Goal: Transaction & Acquisition: Purchase product/service

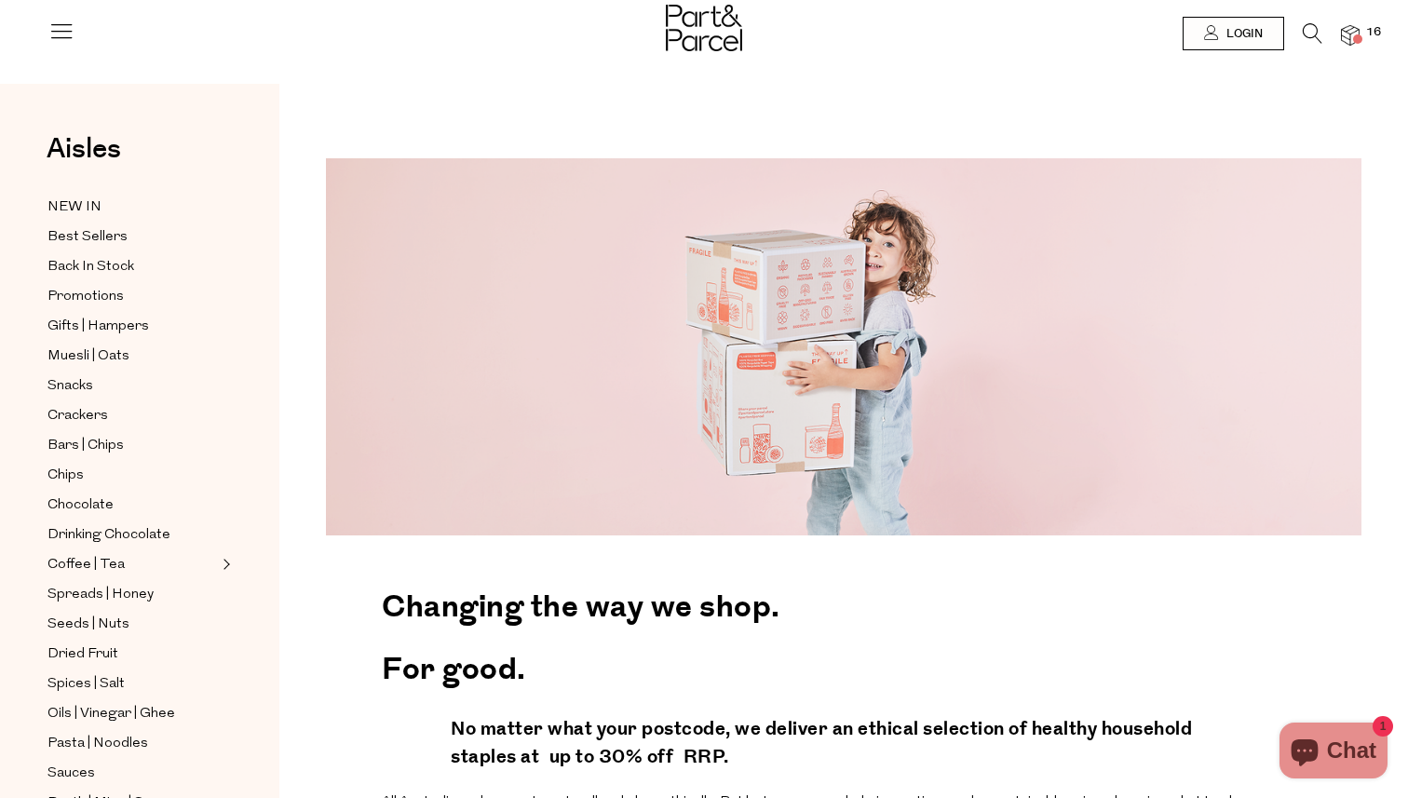
click at [1358, 34] on span at bounding box center [1357, 38] width 9 height 9
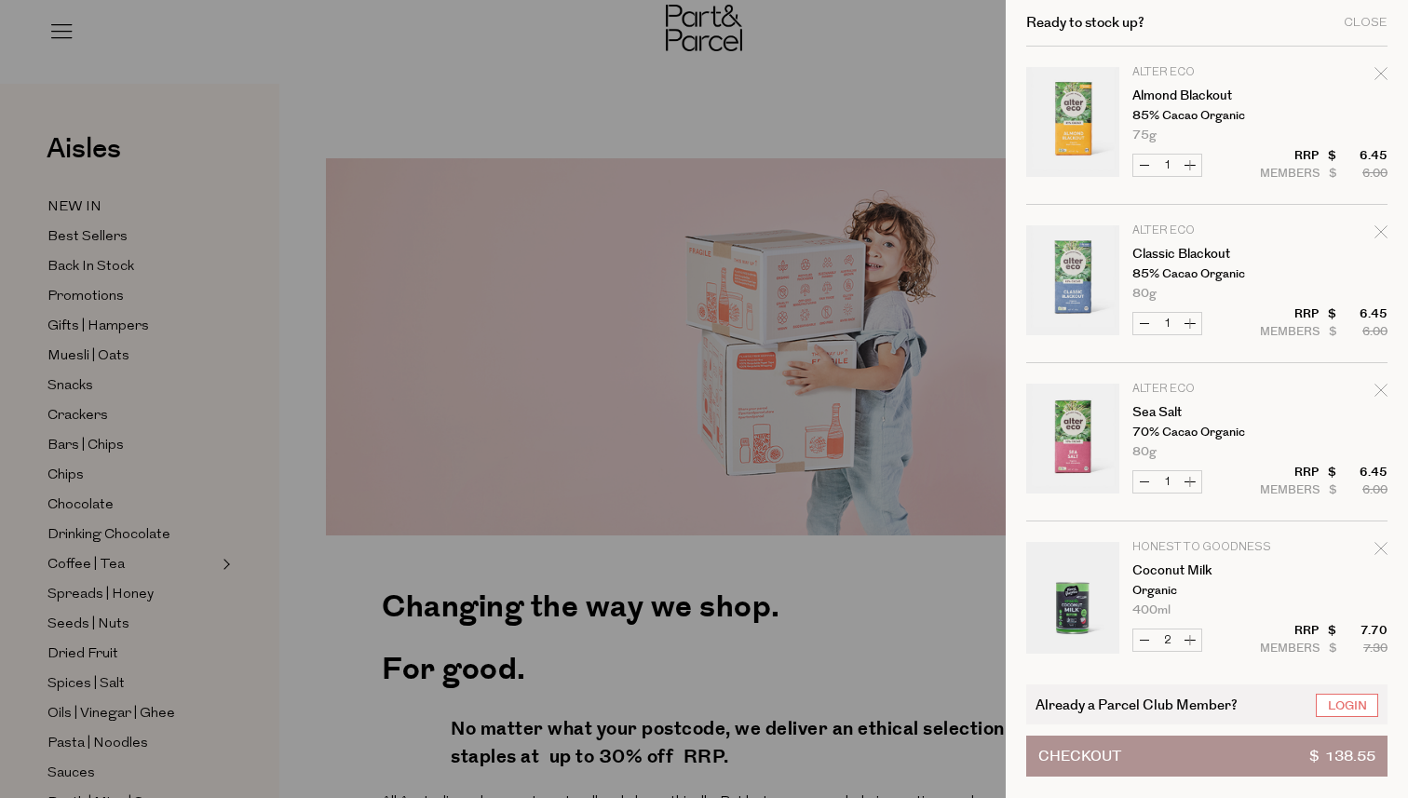
click at [287, 697] on div at bounding box center [704, 399] width 1408 height 798
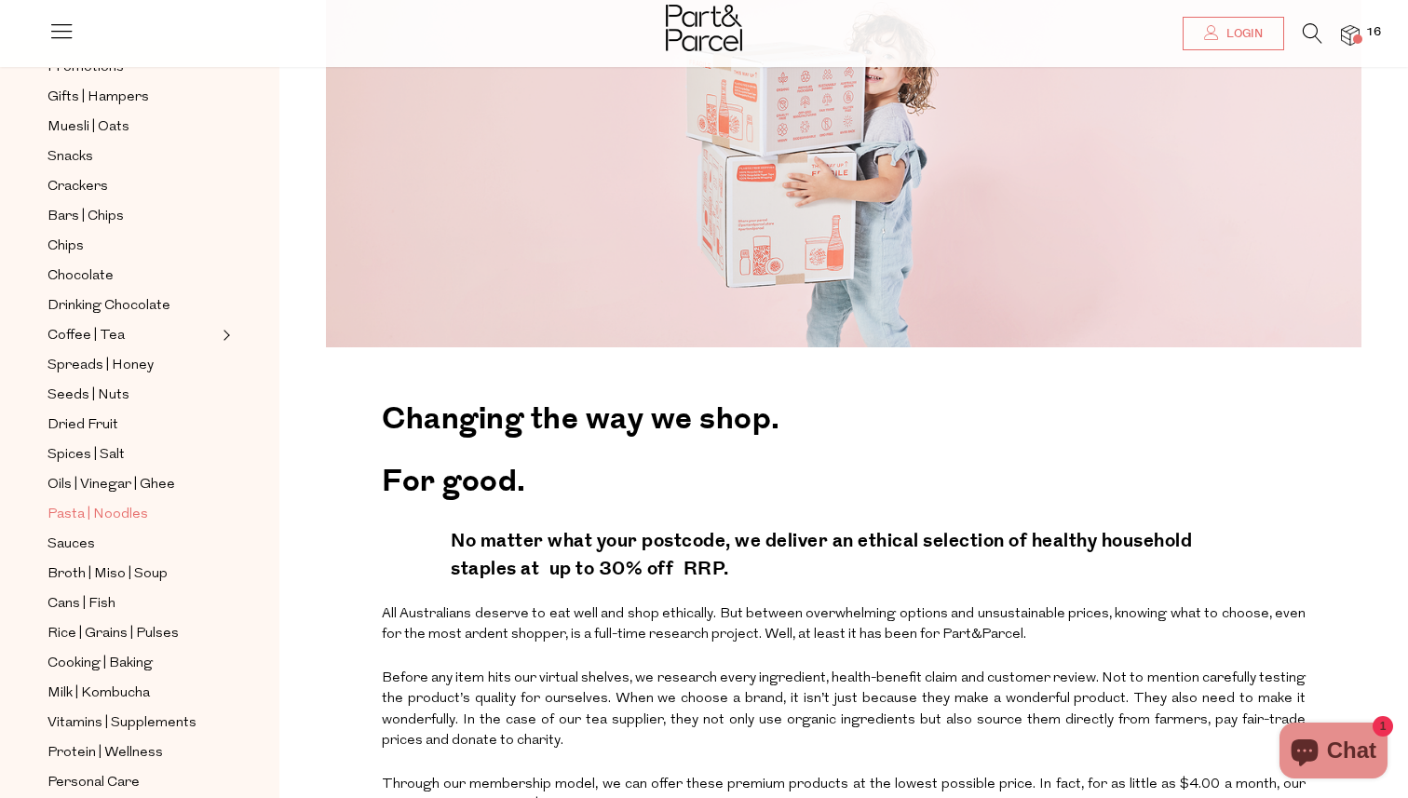
scroll to position [202, 0]
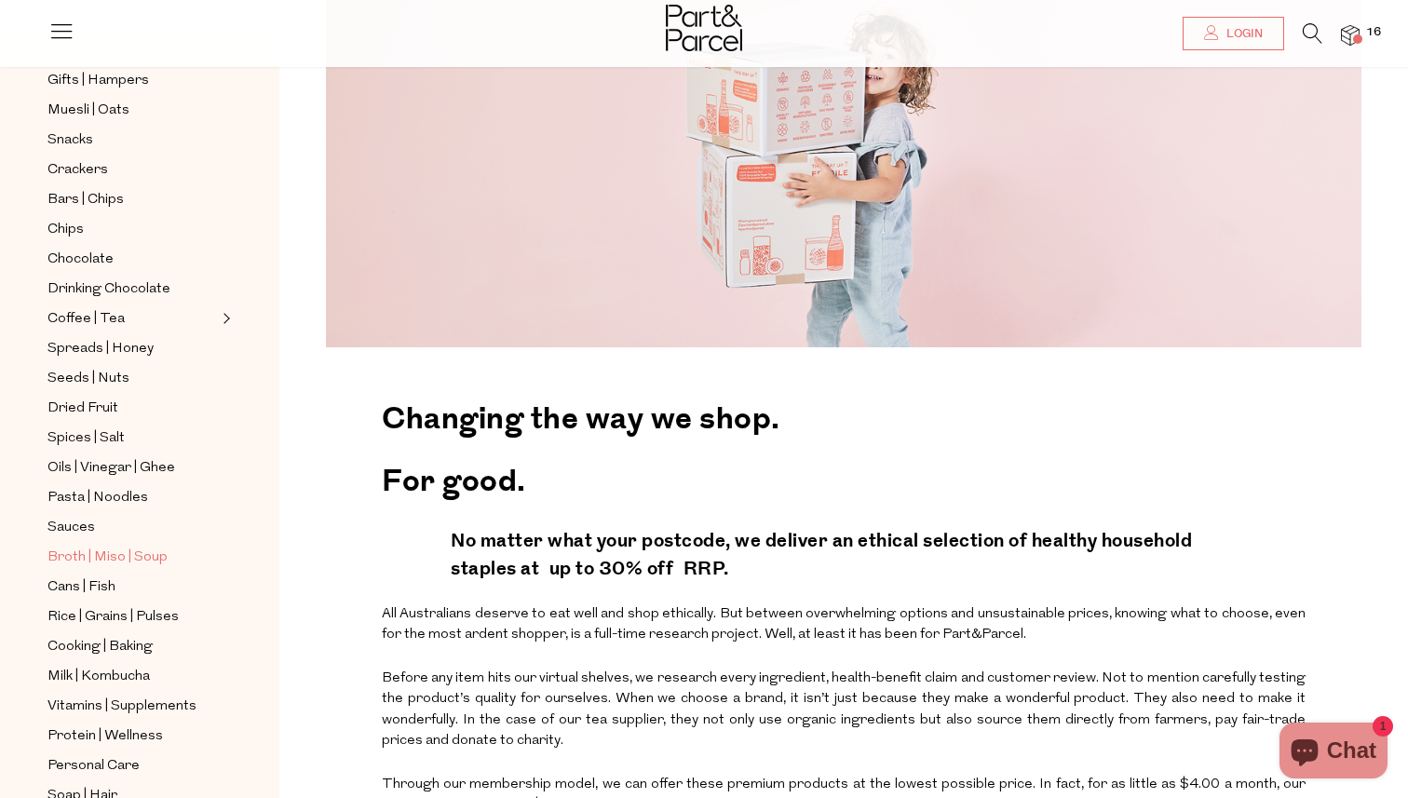
click at [143, 561] on span "Broth | Miso | Soup" at bounding box center [107, 558] width 120 height 22
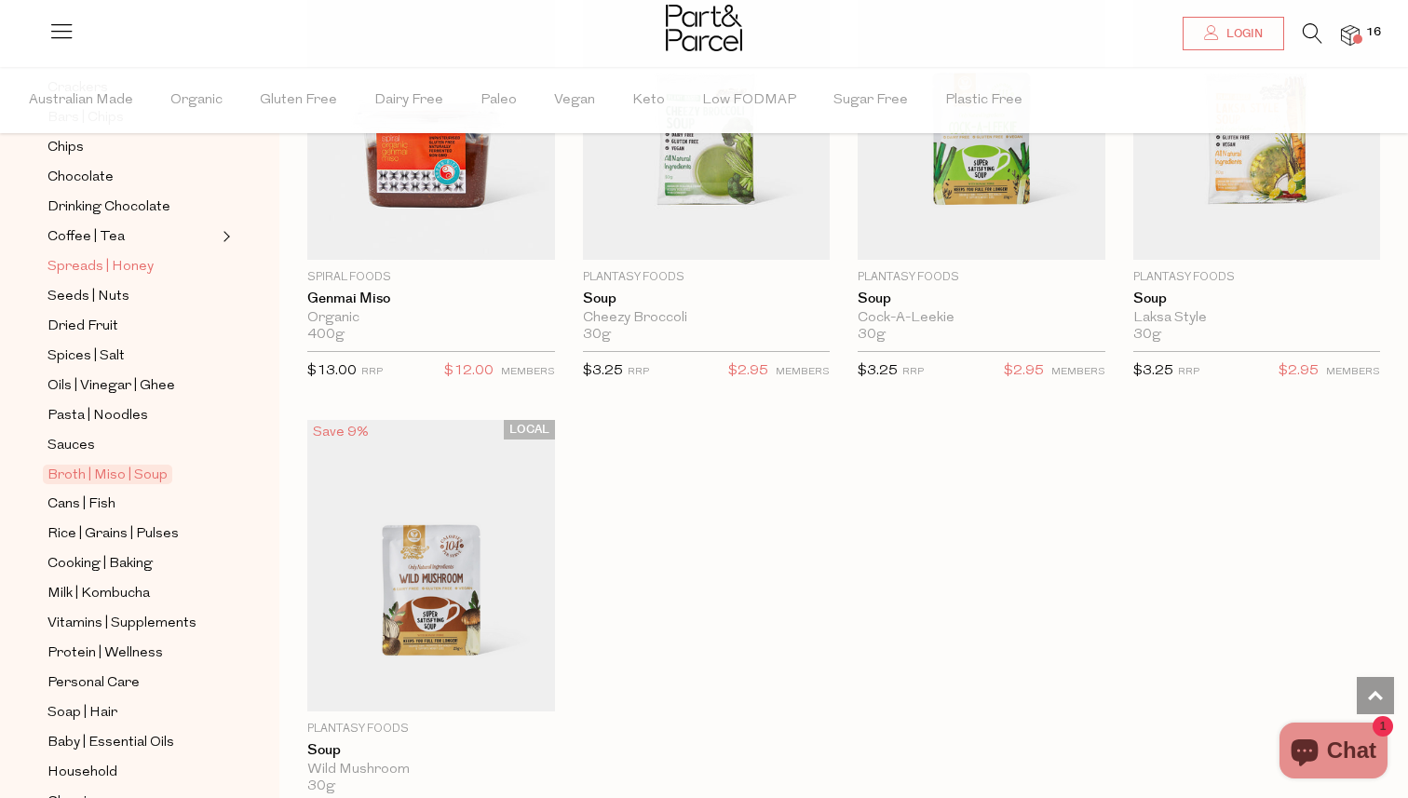
scroll to position [375, 0]
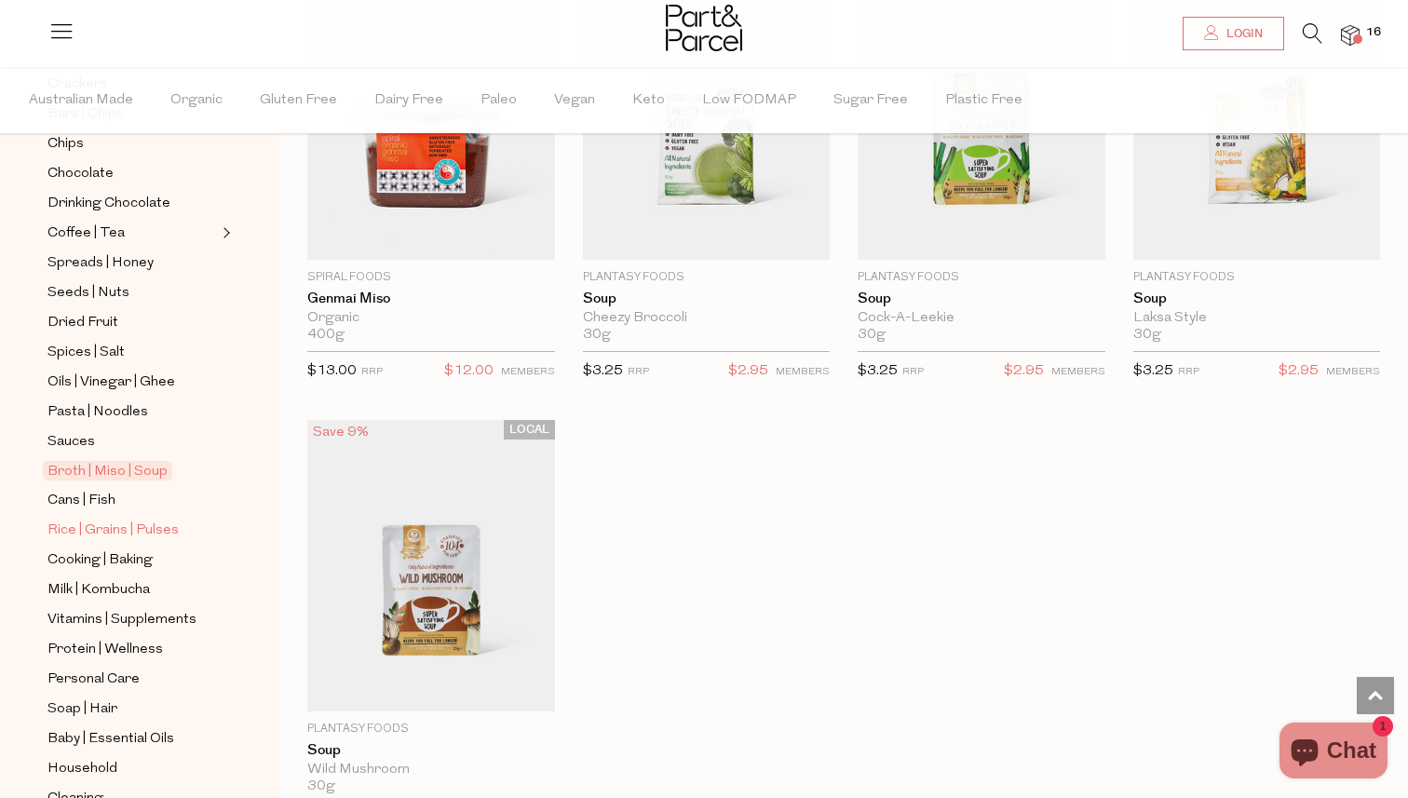
click at [129, 527] on span "Rice | Grains | Pulses" at bounding box center [112, 531] width 131 height 22
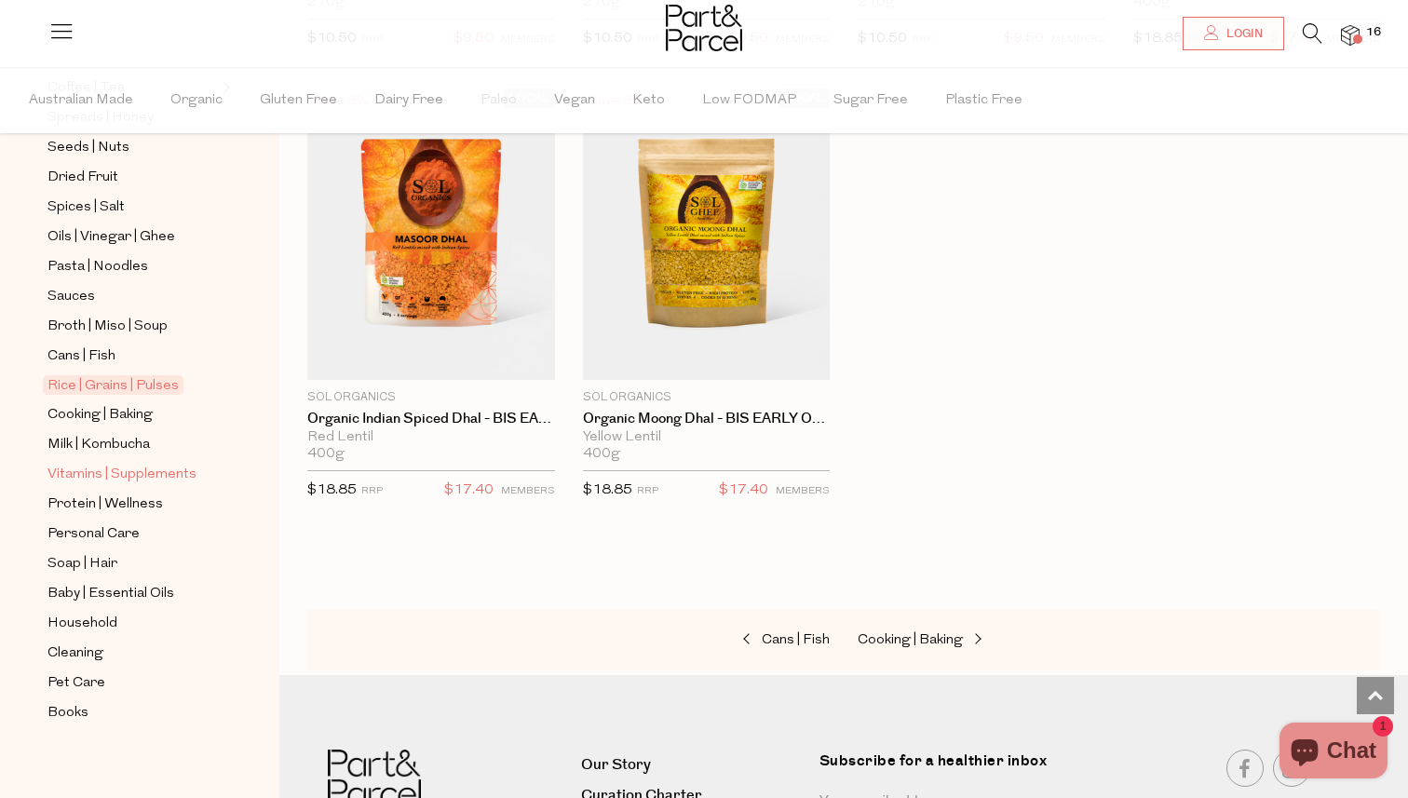
scroll to position [528, 0]
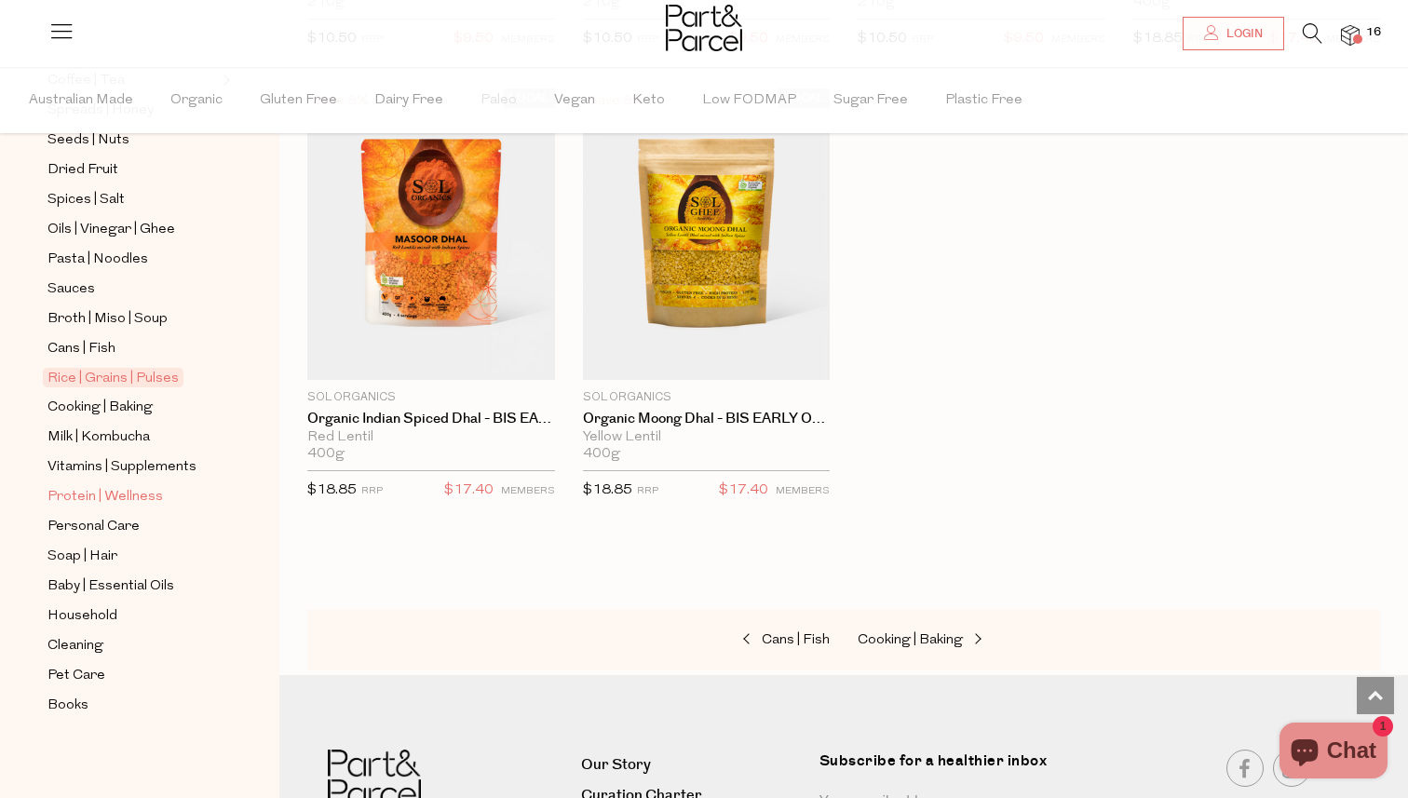
click at [113, 505] on span "Protein | Wellness" at bounding box center [104, 497] width 115 height 22
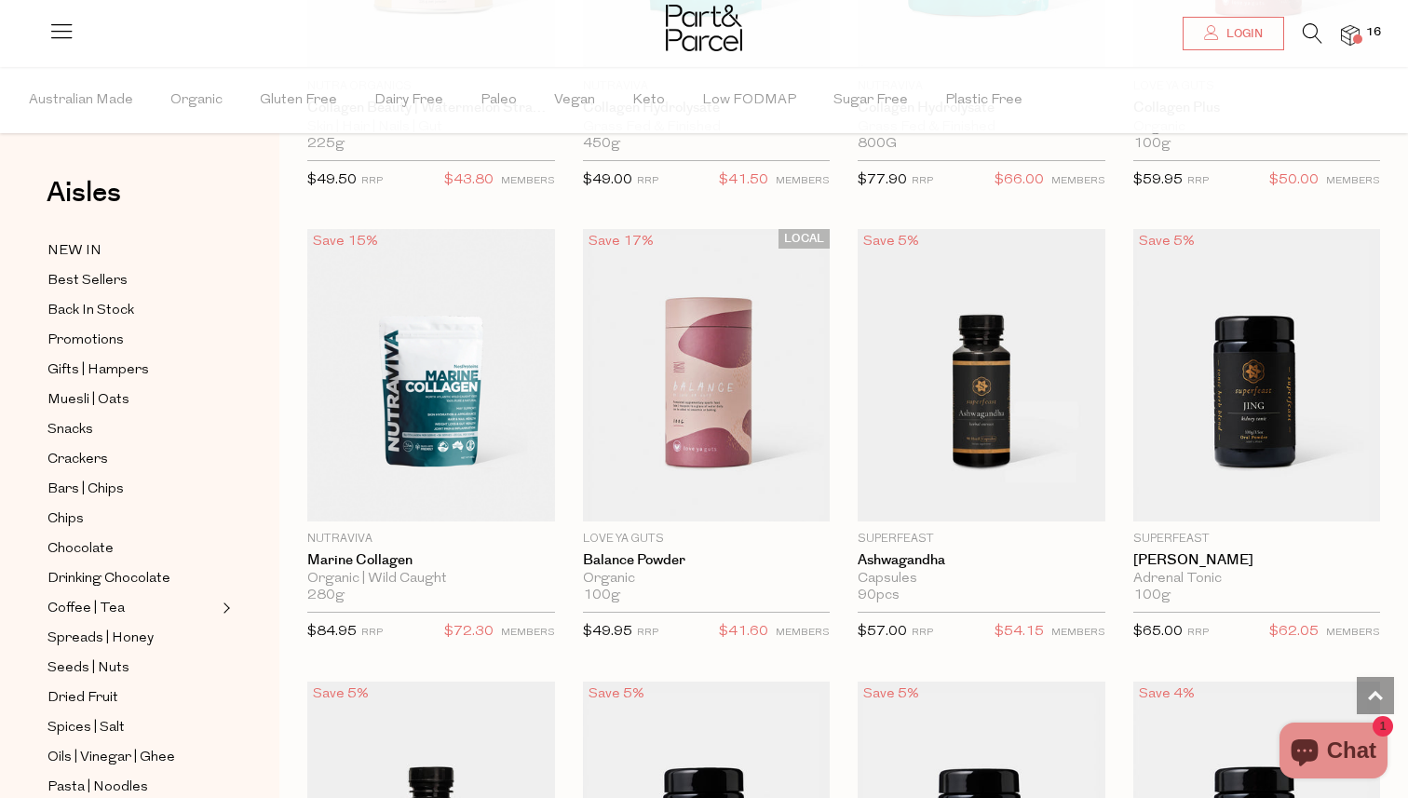
scroll to position [2726, 0]
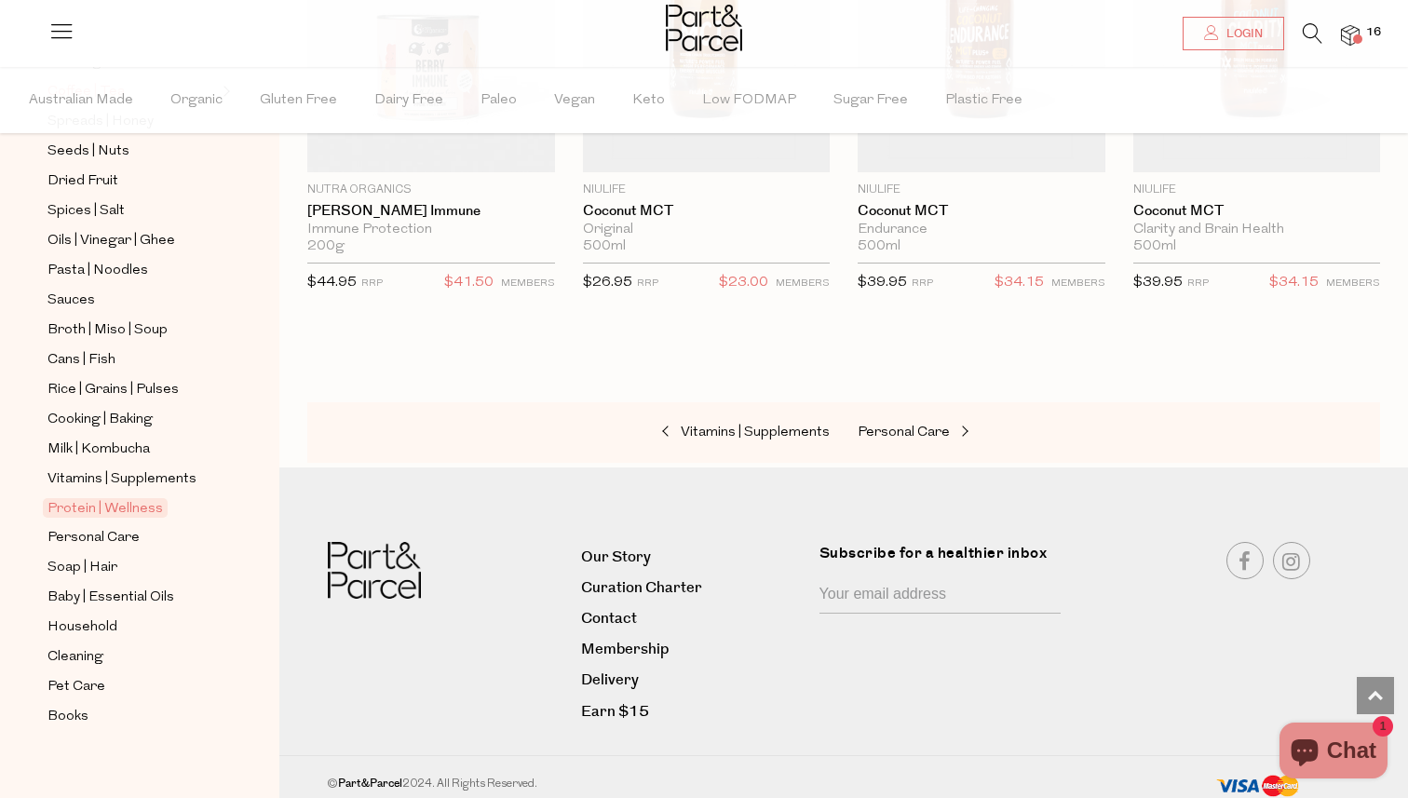
scroll to position [528, 0]
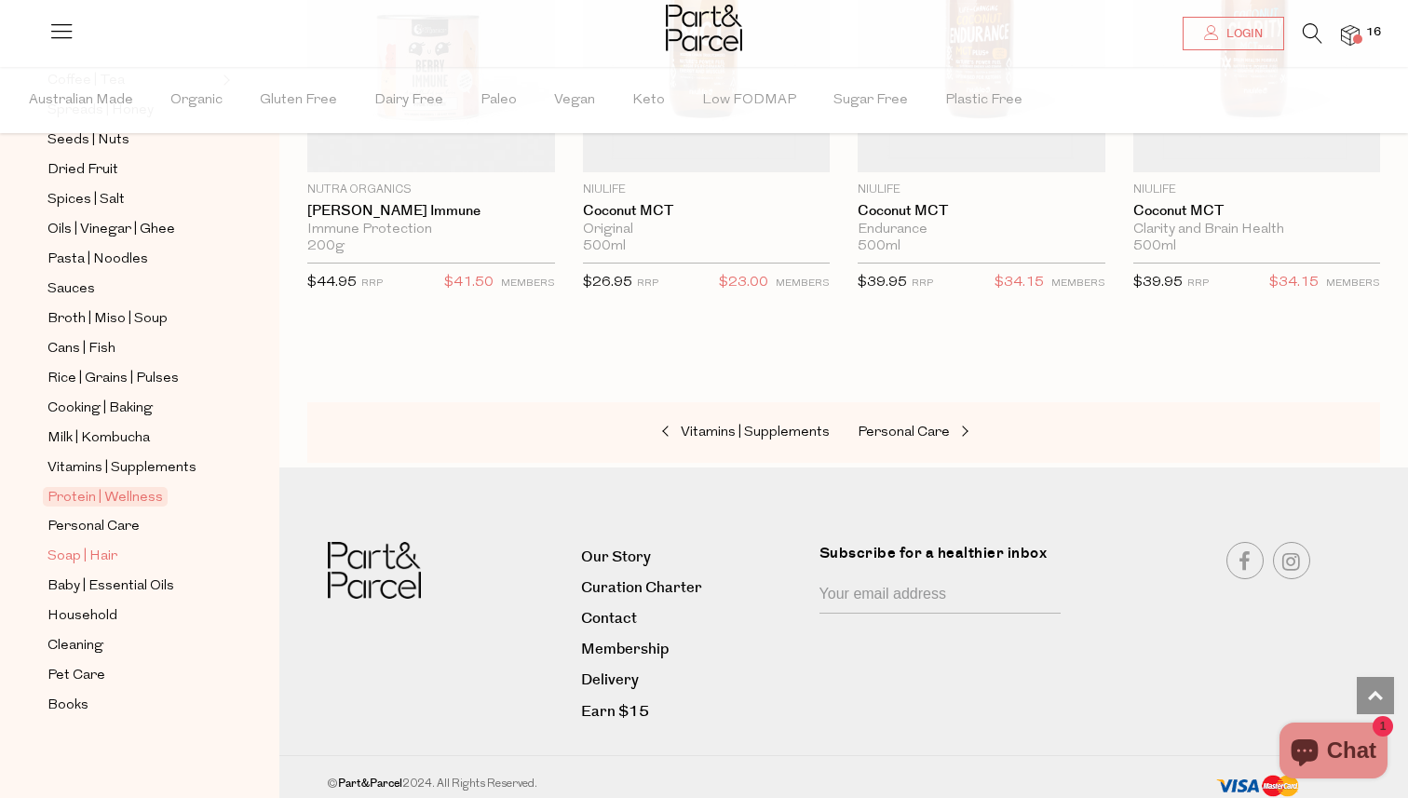
click at [76, 550] on span "Soap | Hair" at bounding box center [82, 557] width 70 height 22
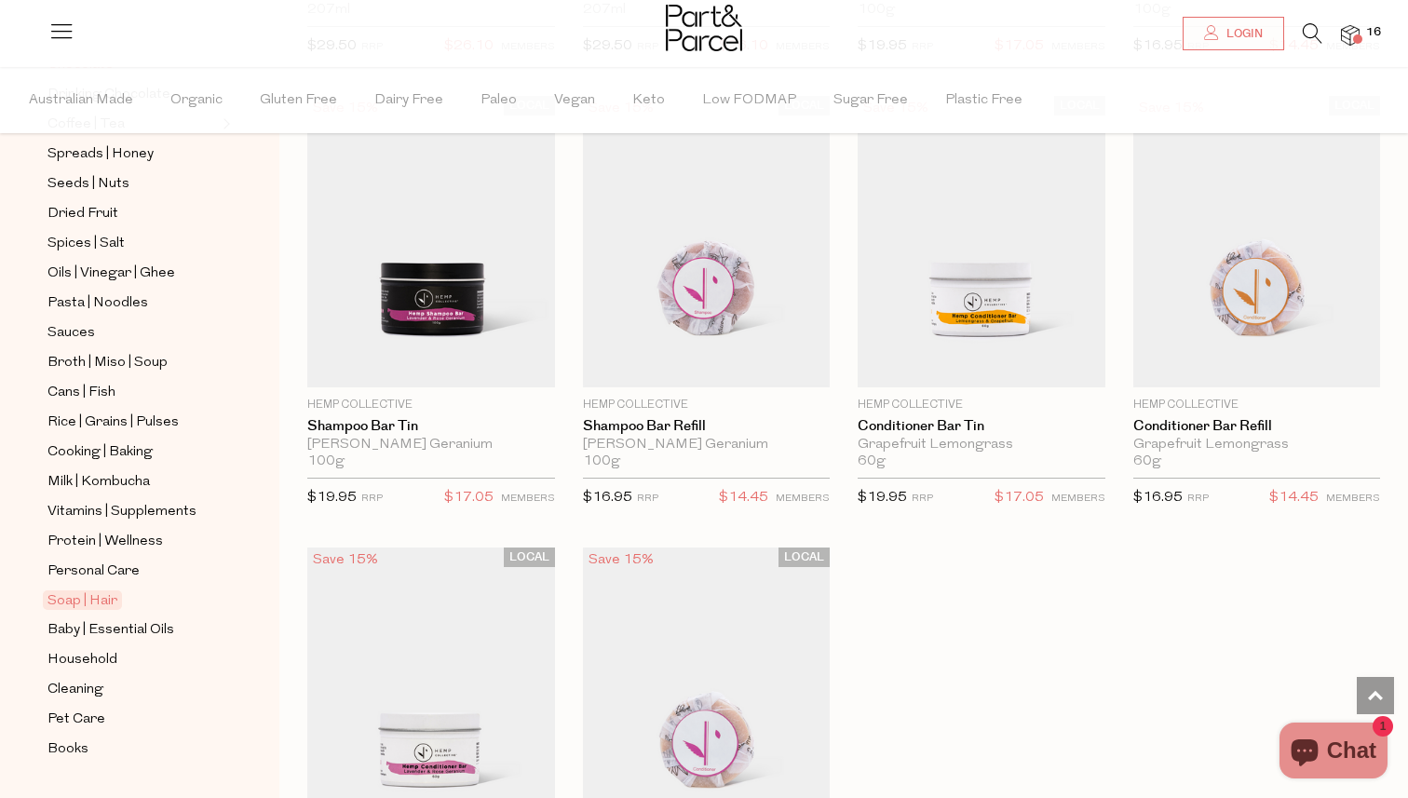
scroll to position [528, 0]
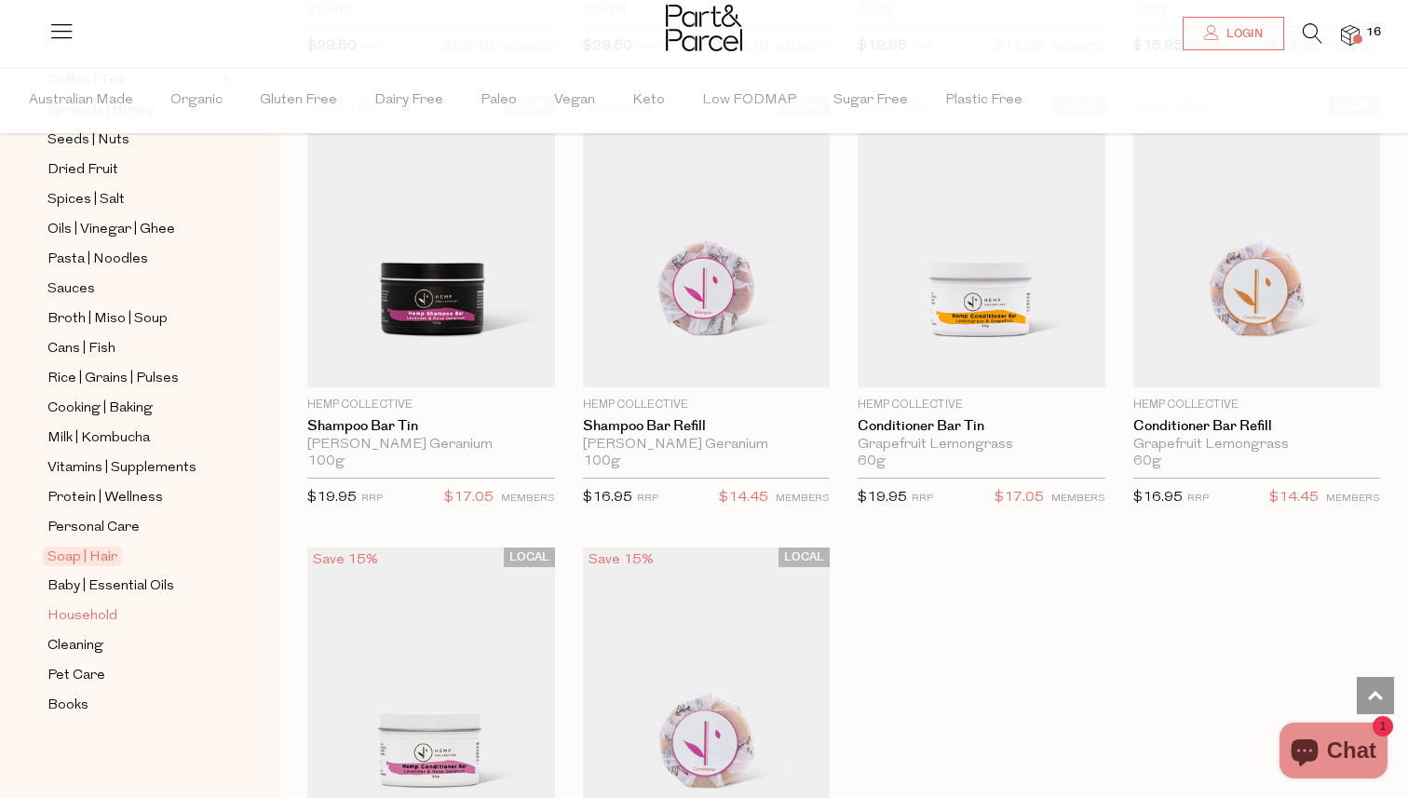
click at [93, 615] on span "Household" at bounding box center [82, 616] width 70 height 22
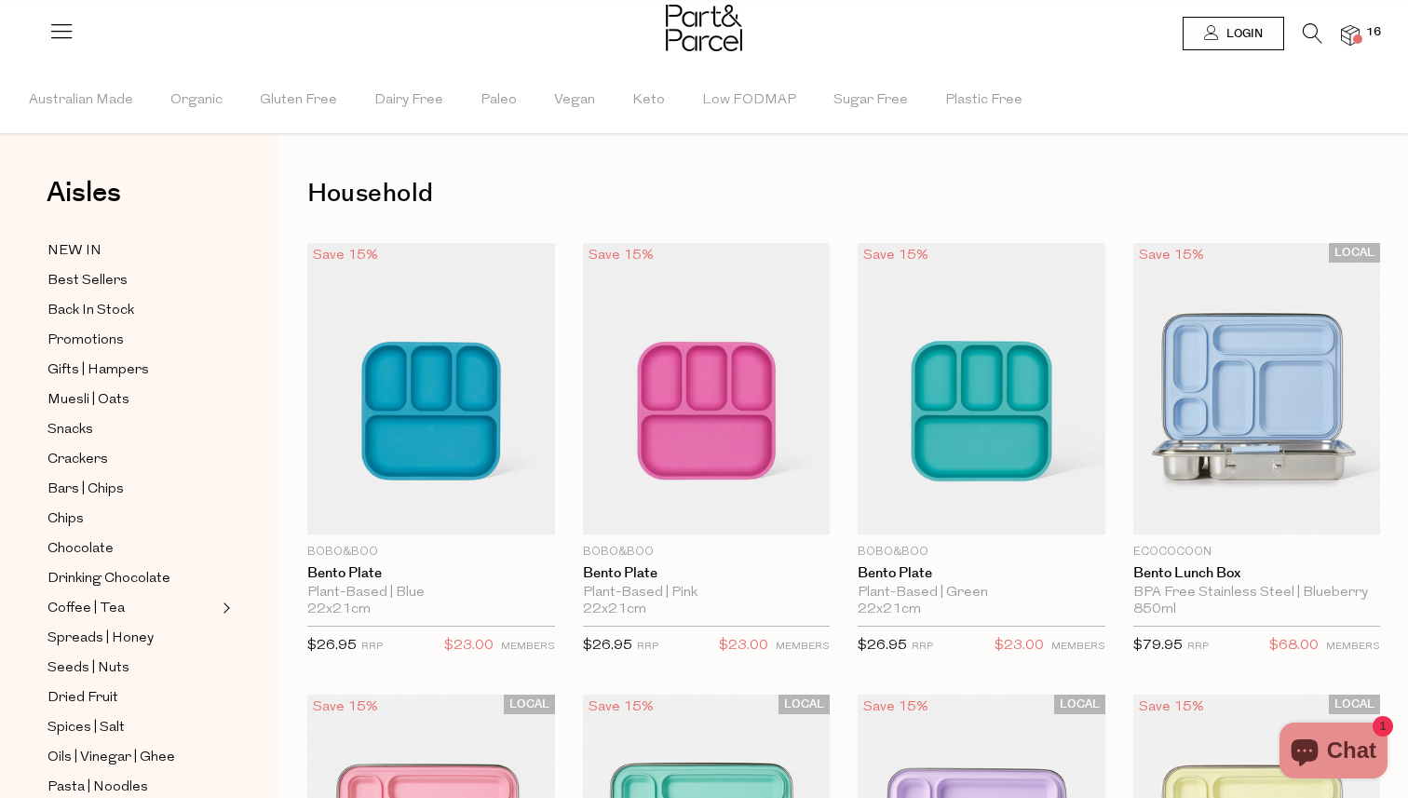
click at [1353, 43] on img at bounding box center [1350, 35] width 19 height 21
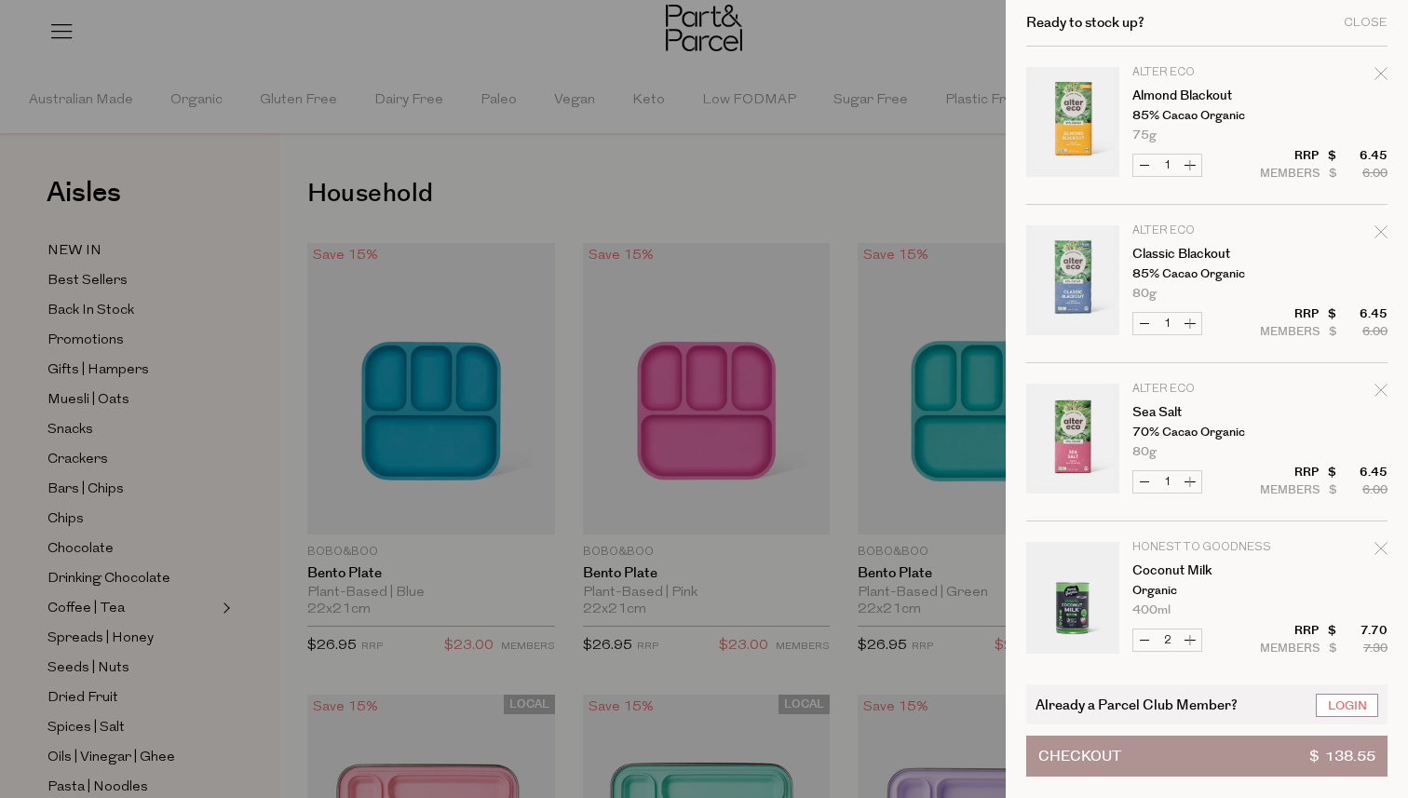
click at [1187, 764] on button "Checkout $ 138.55" at bounding box center [1206, 756] width 361 height 41
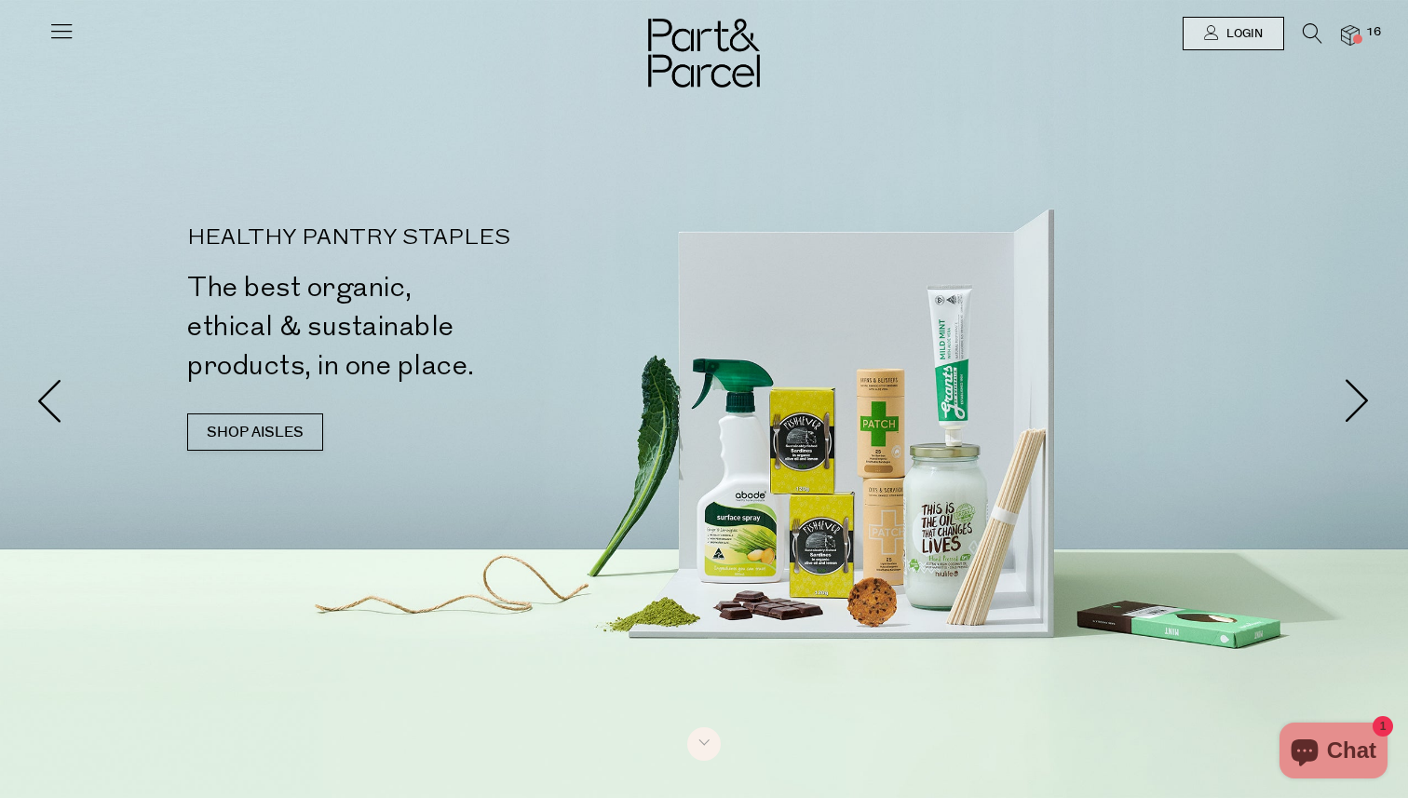
click at [1307, 37] on icon at bounding box center [1313, 33] width 20 height 20
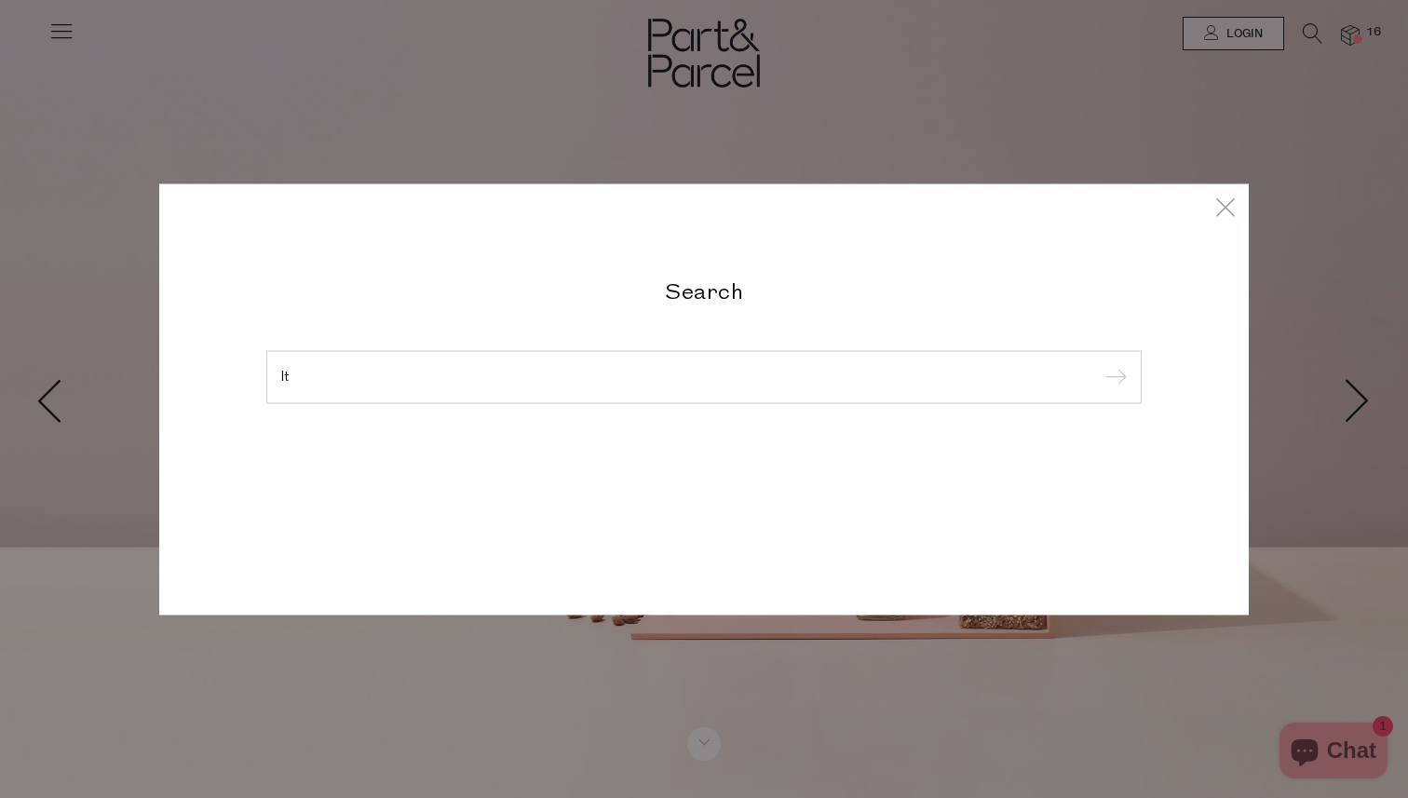
type input "l"
type input "biltong"
click at [1099, 364] on input "submit" at bounding box center [1113, 378] width 28 height 28
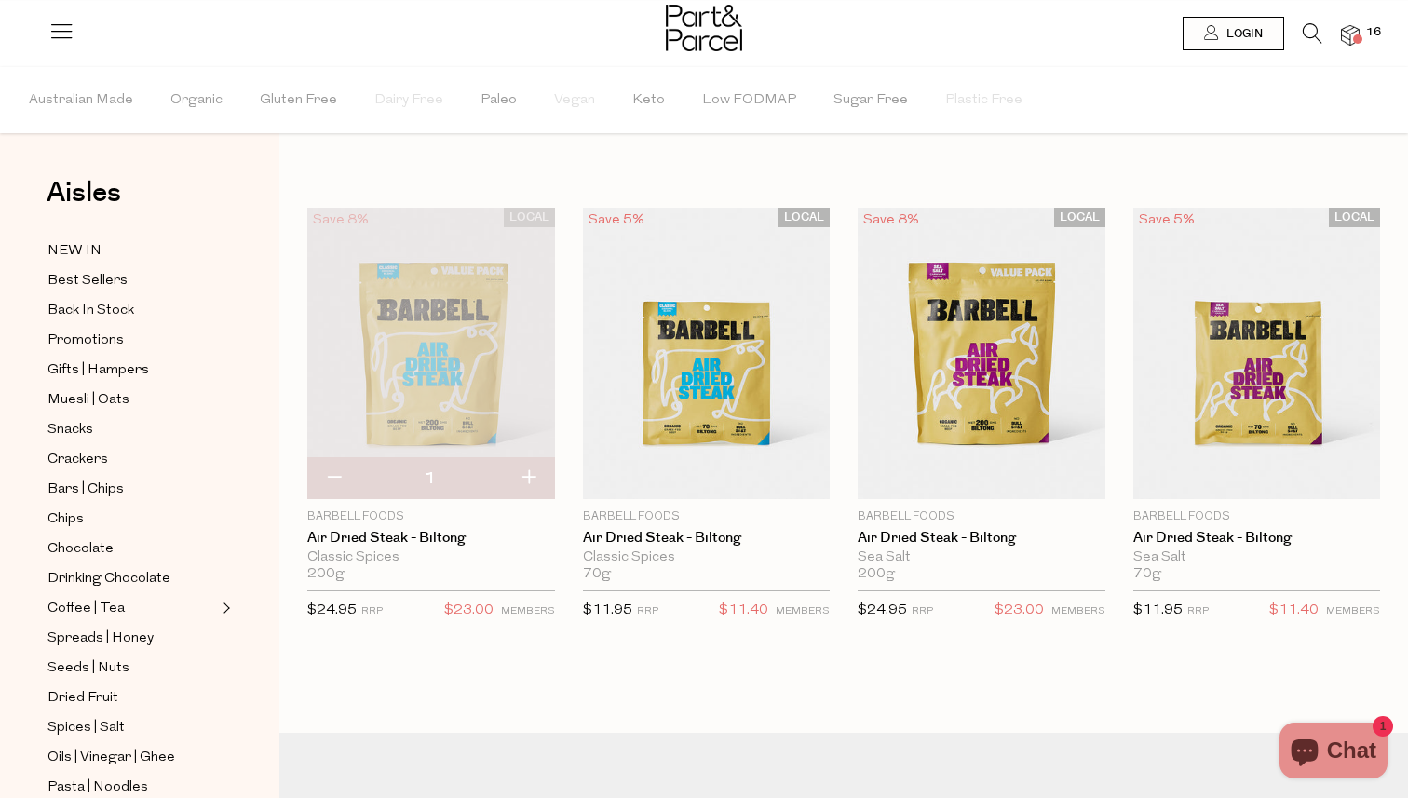
click at [1309, 34] on icon at bounding box center [1313, 33] width 20 height 20
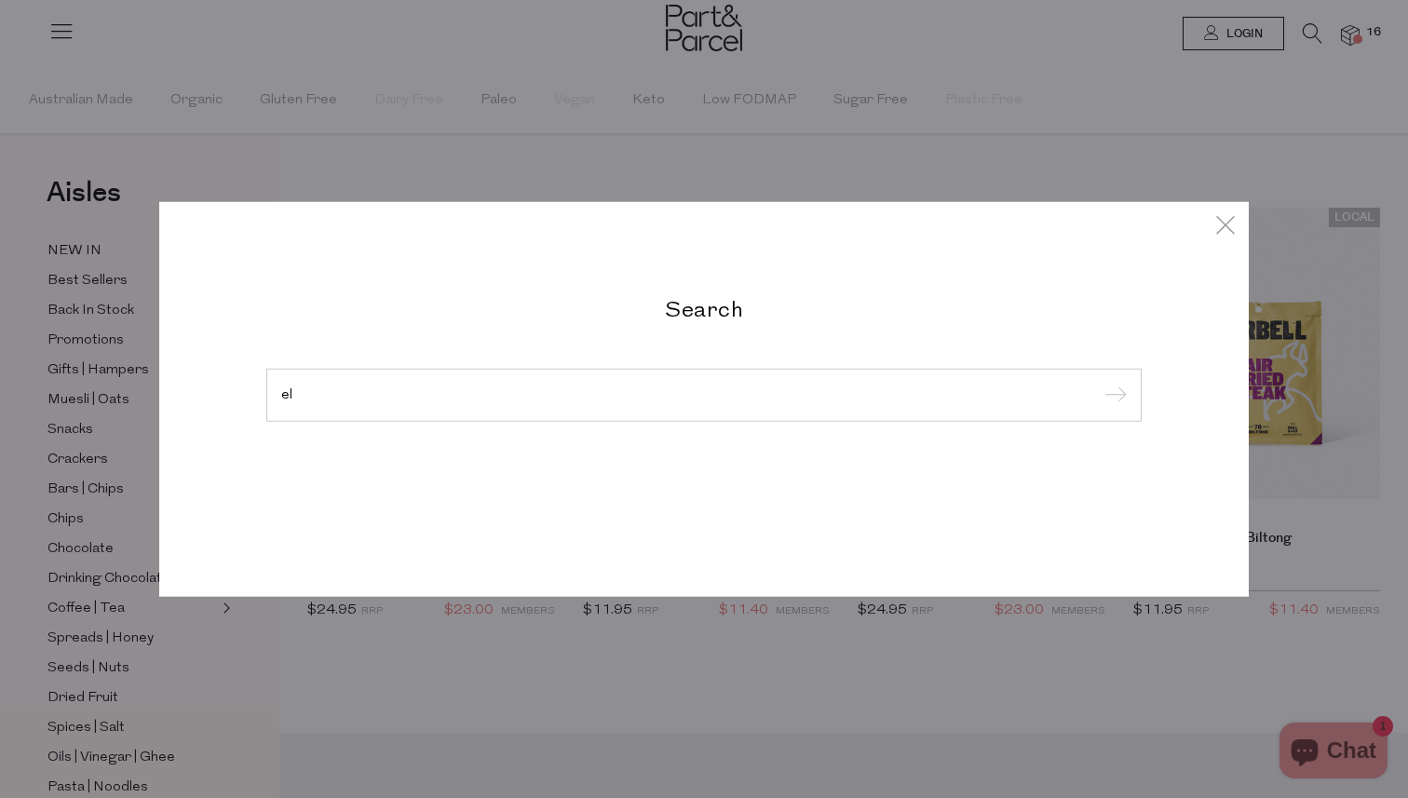
type input "e"
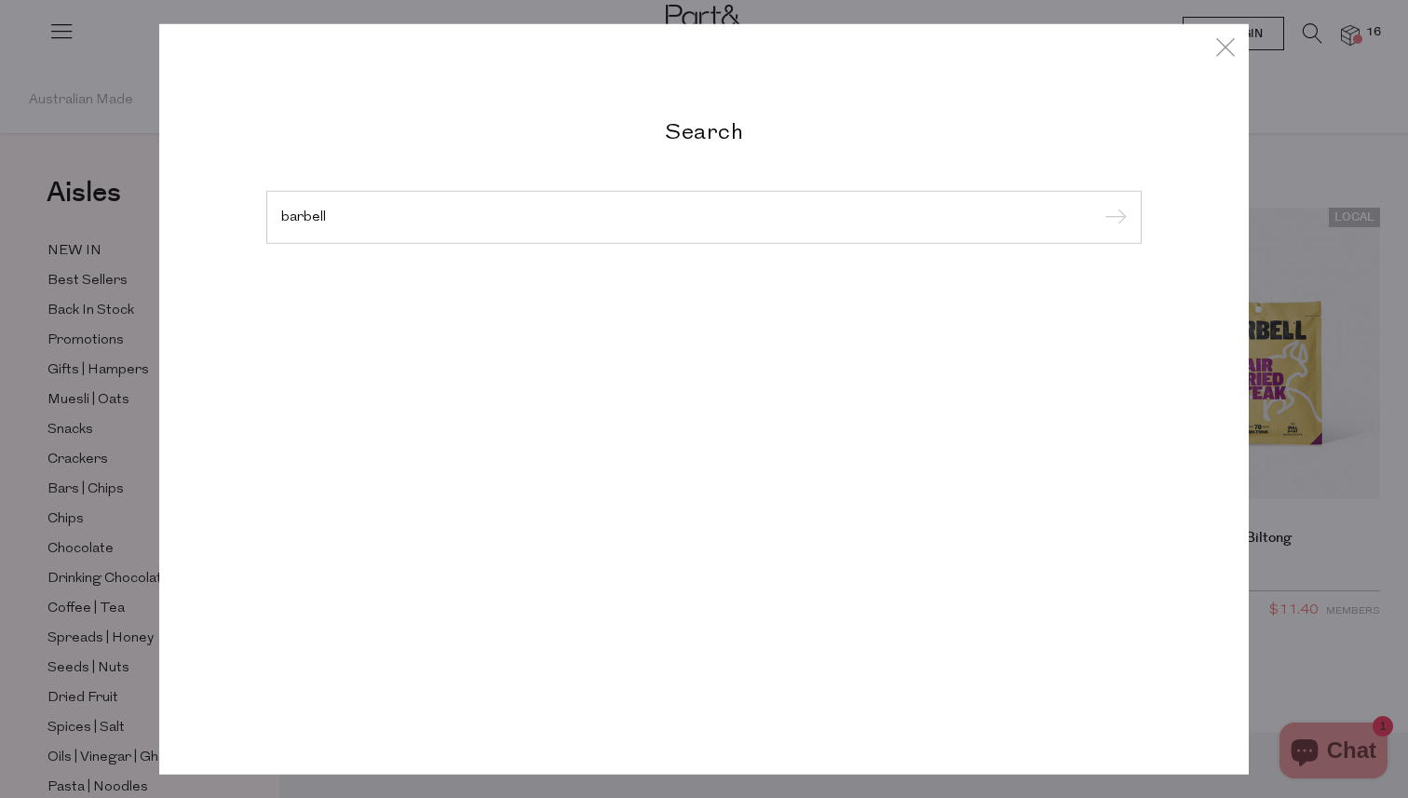
type input "barbell"
click at [1099, 204] on input "submit" at bounding box center [1113, 218] width 28 height 28
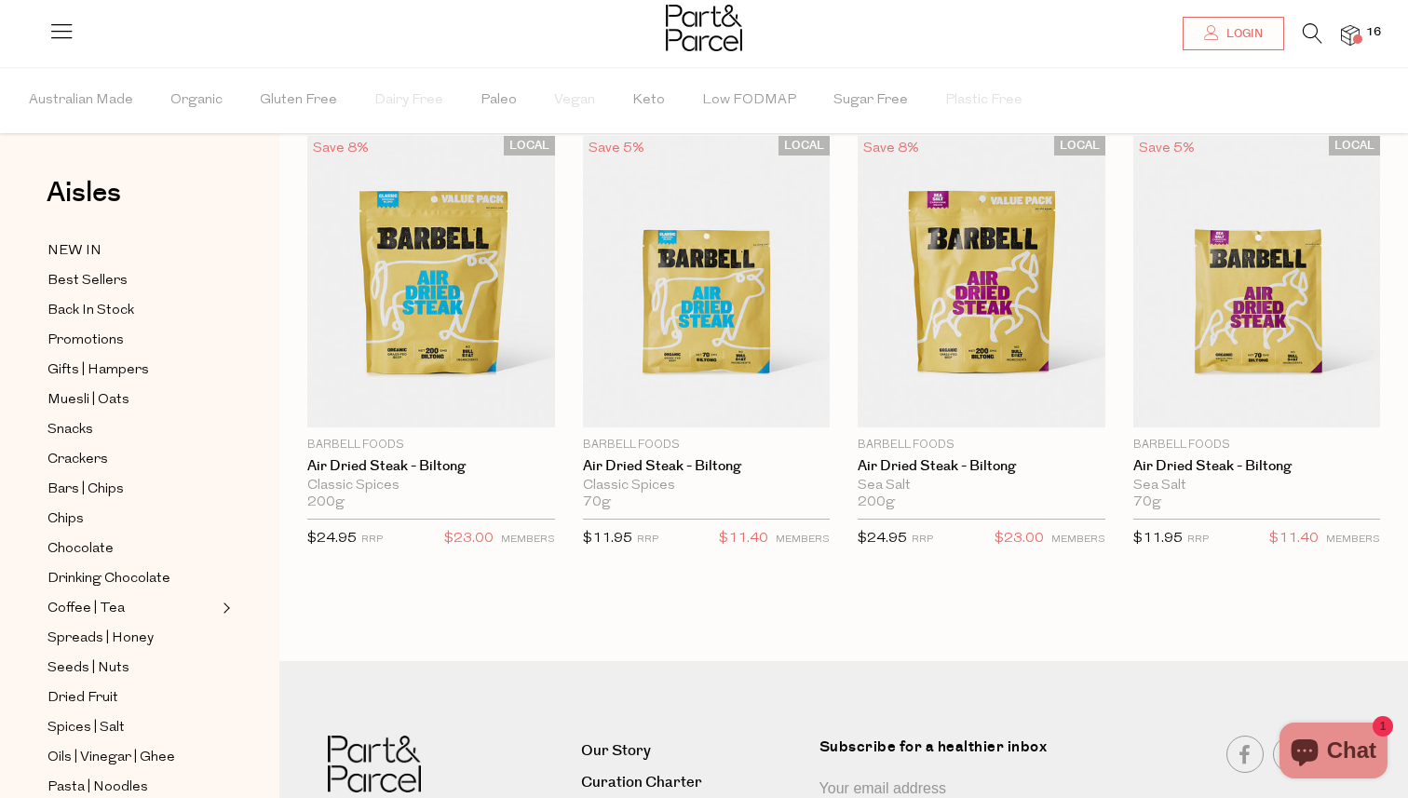
scroll to position [61, 0]
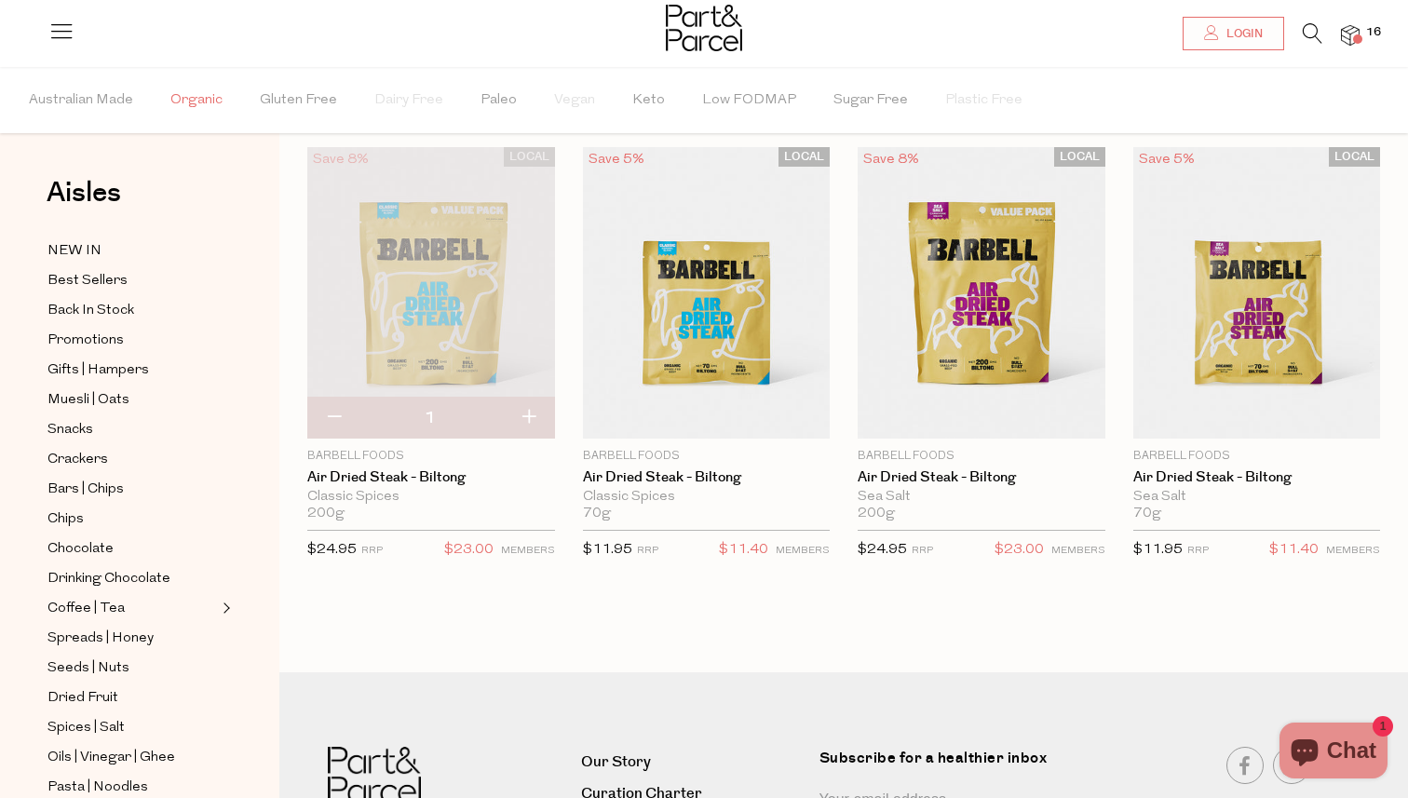
click at [196, 109] on span "Organic" at bounding box center [196, 100] width 52 height 65
click at [97, 282] on span "Best Sellers" at bounding box center [87, 281] width 80 height 22
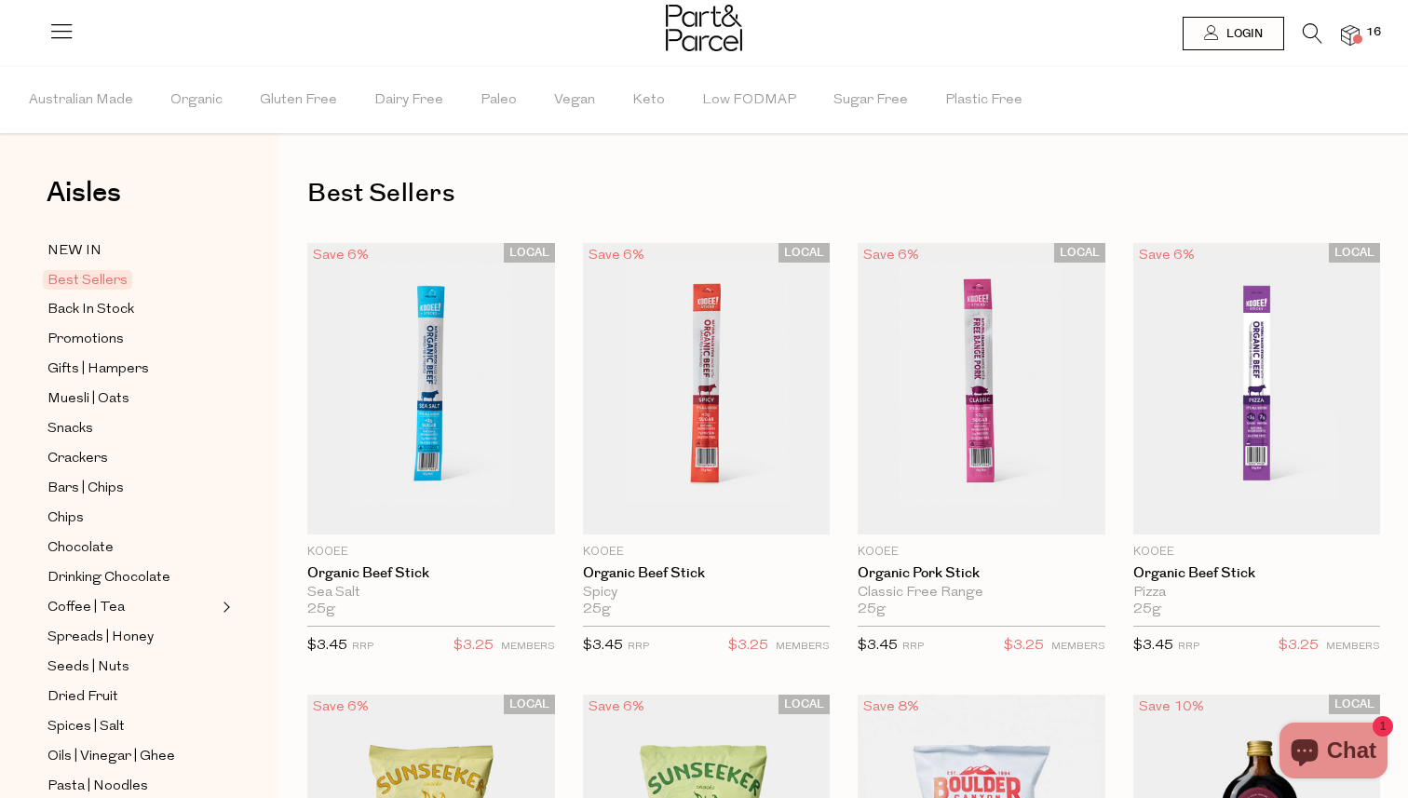
type input "5"
type input "2"
click at [1309, 38] on icon at bounding box center [1313, 33] width 20 height 20
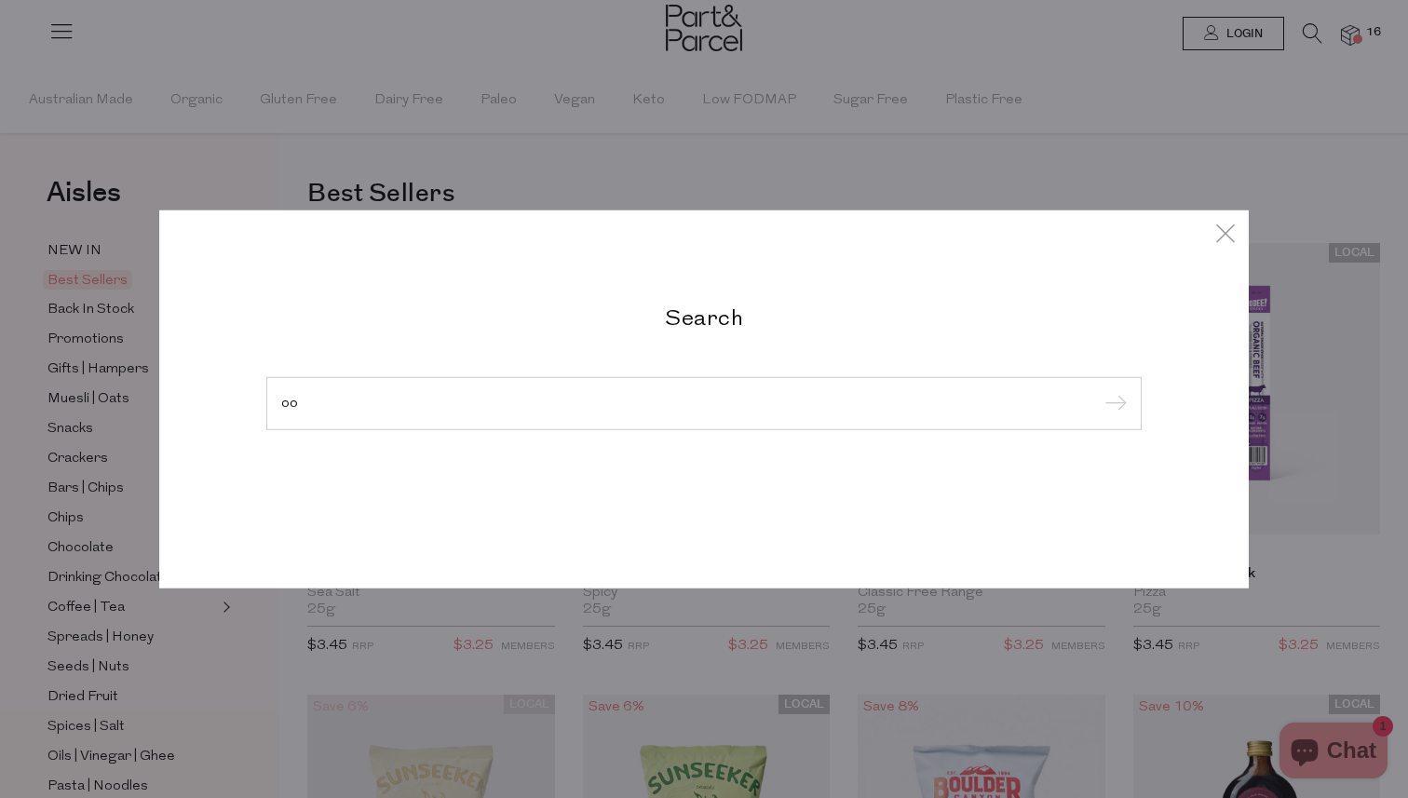
type input "o"
type input "kooee"
click at [1099, 390] on input "submit" at bounding box center [1113, 404] width 28 height 28
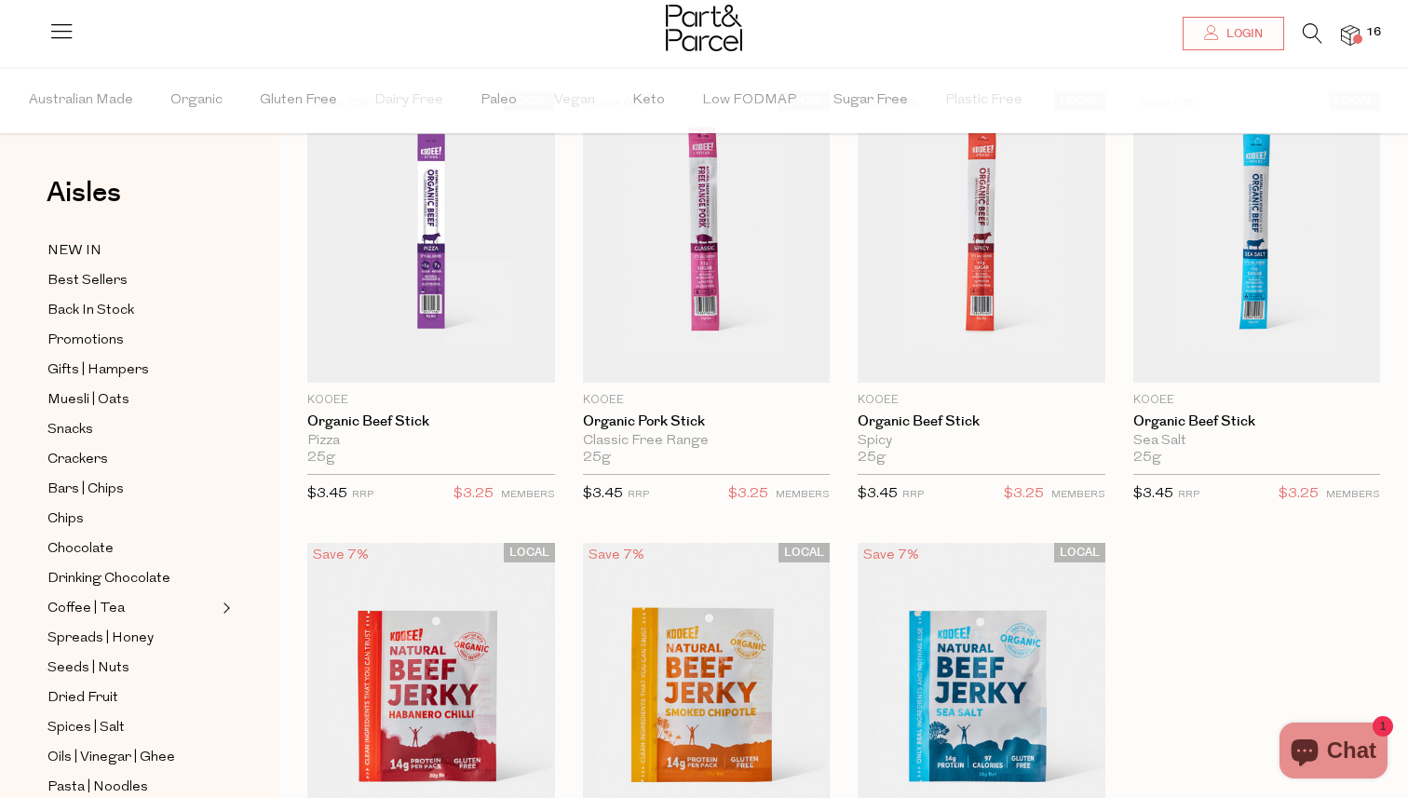
scroll to position [106, 0]
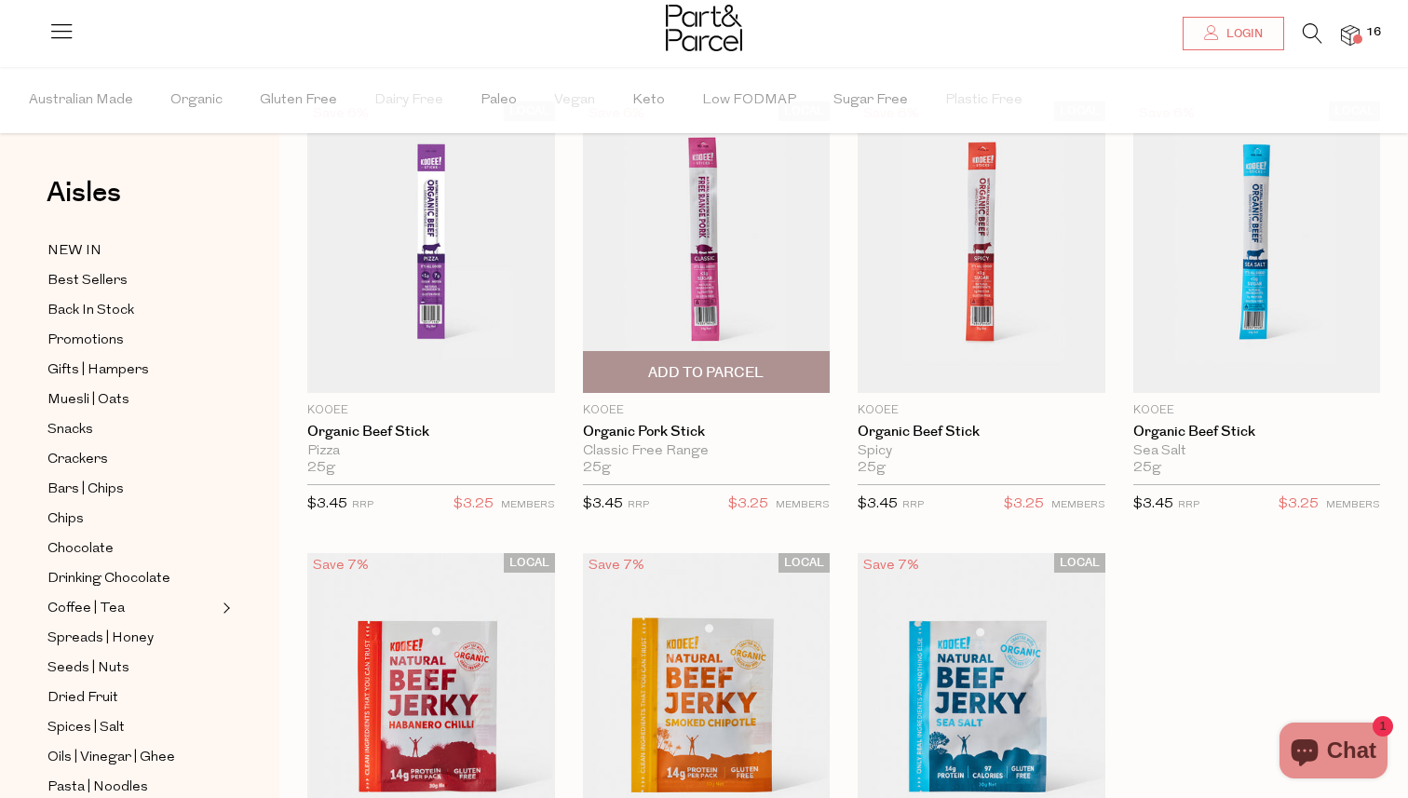
click at [733, 291] on img at bounding box center [707, 246] width 248 height 291
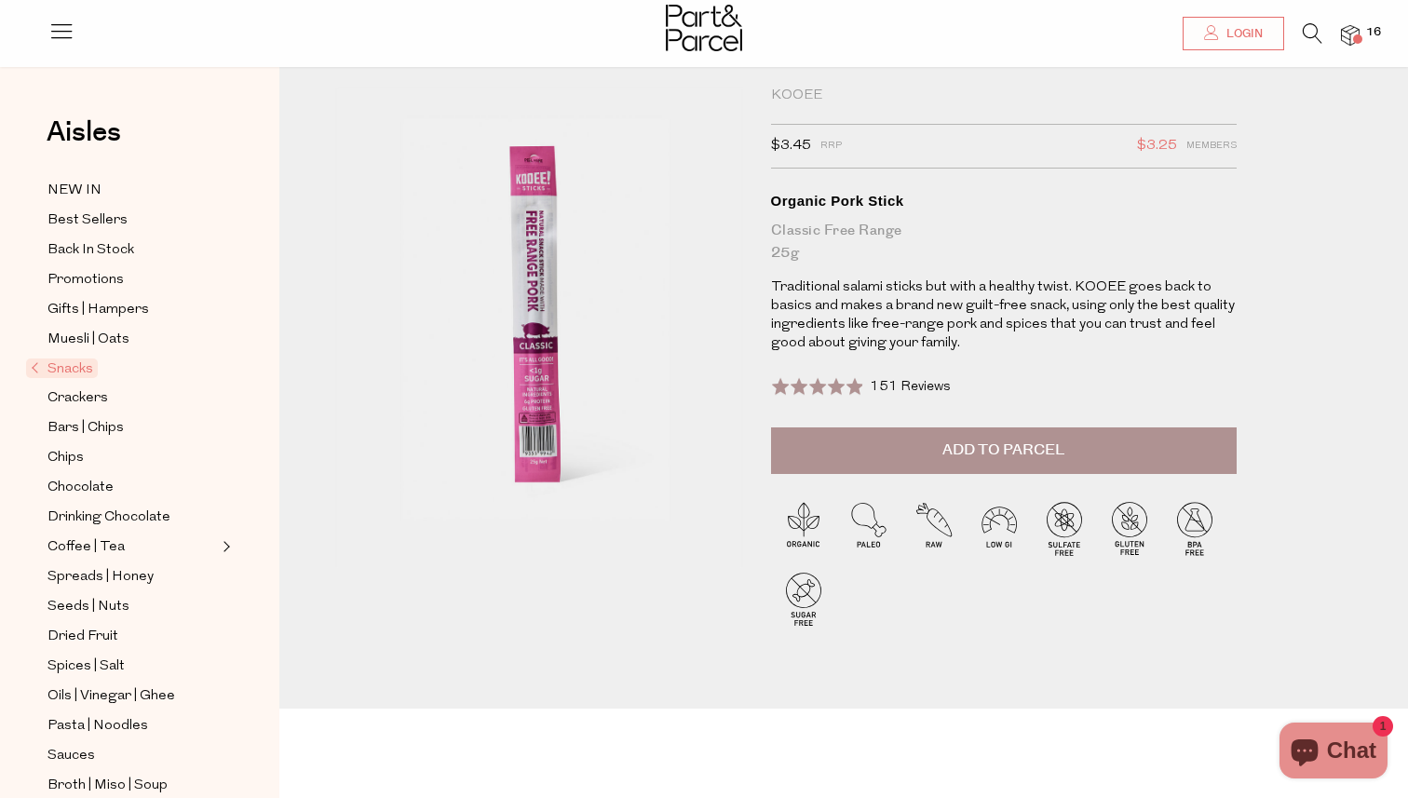
scroll to position [37, 0]
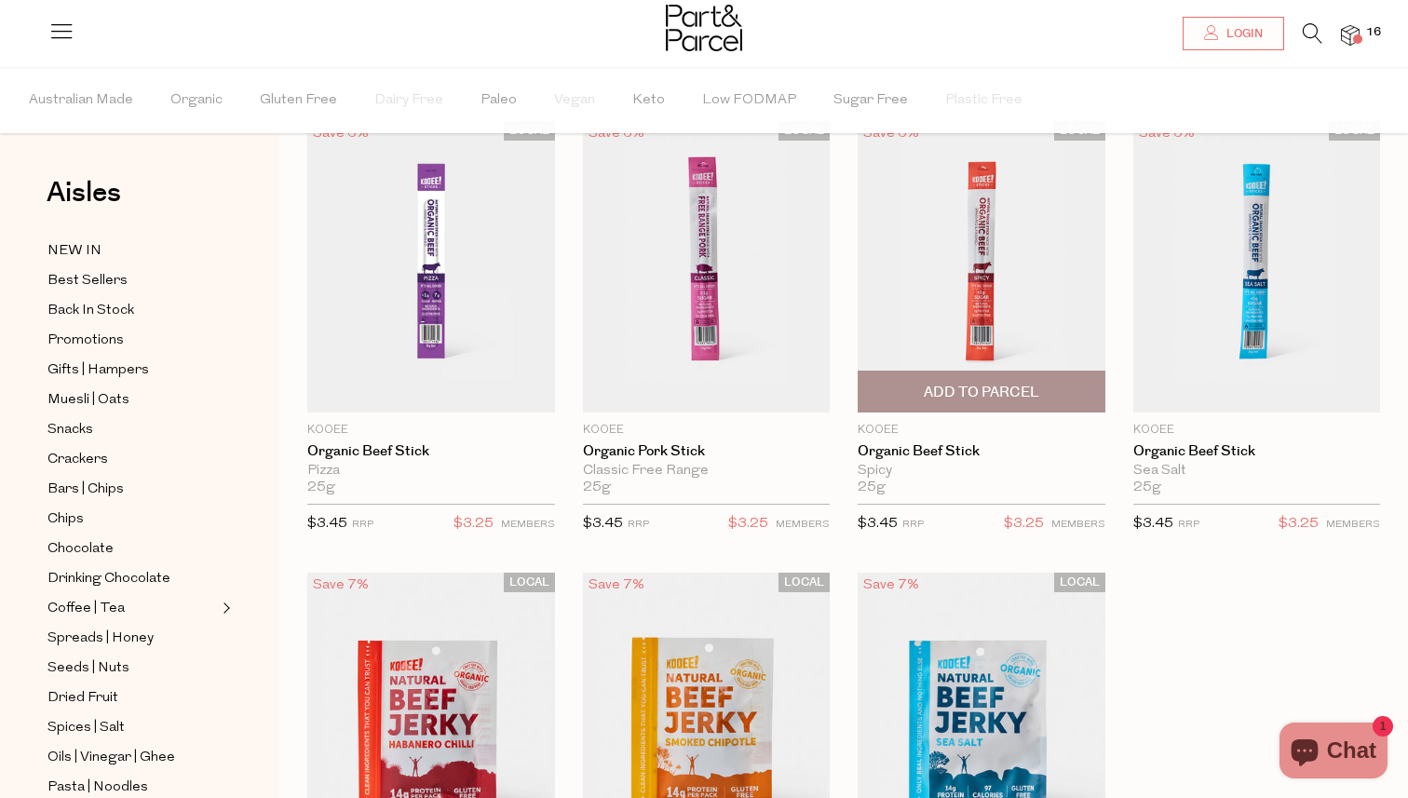
scroll to position [70, 0]
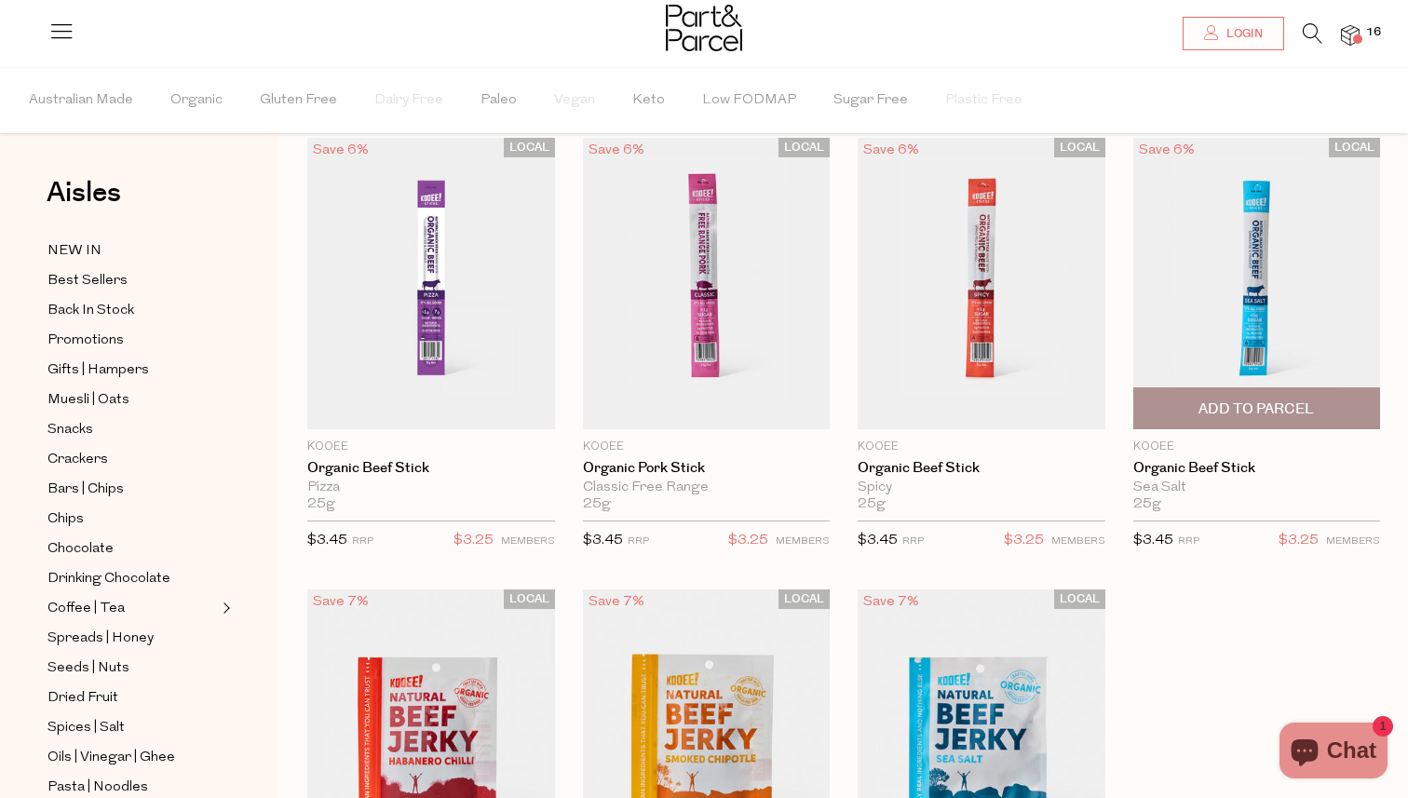
click at [1248, 277] on img at bounding box center [1257, 283] width 248 height 291
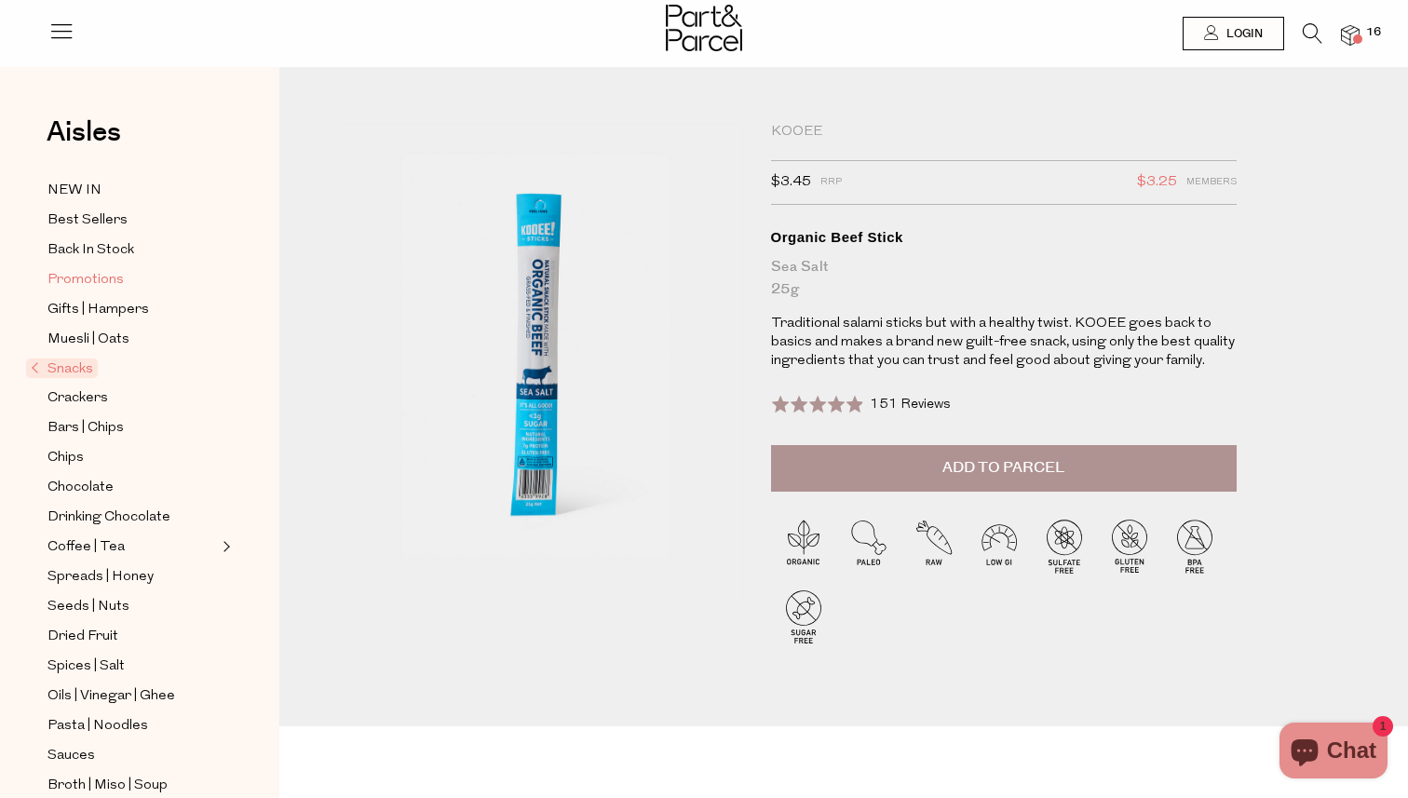
click at [103, 284] on span "Promotions" at bounding box center [85, 280] width 76 height 22
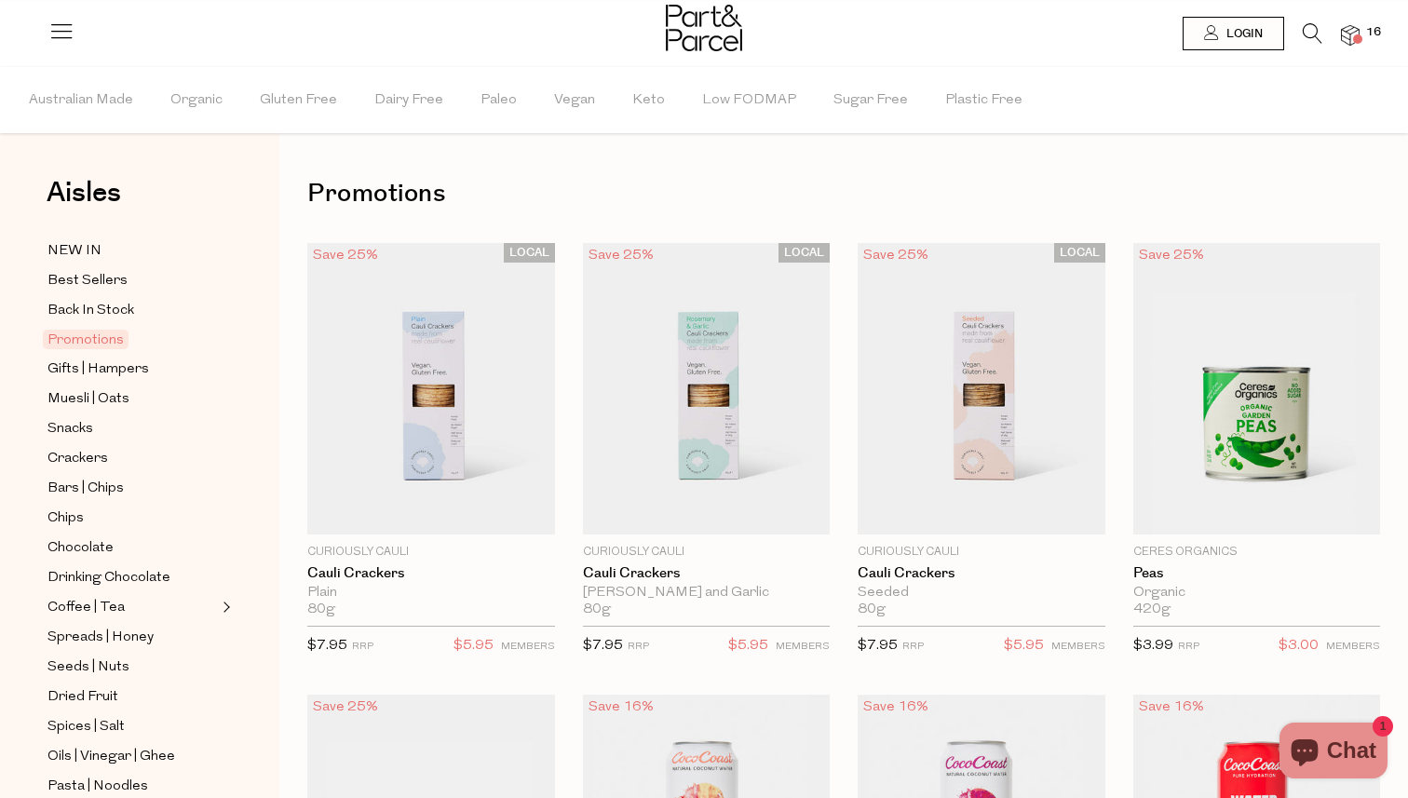
click at [1315, 37] on icon at bounding box center [1313, 33] width 20 height 20
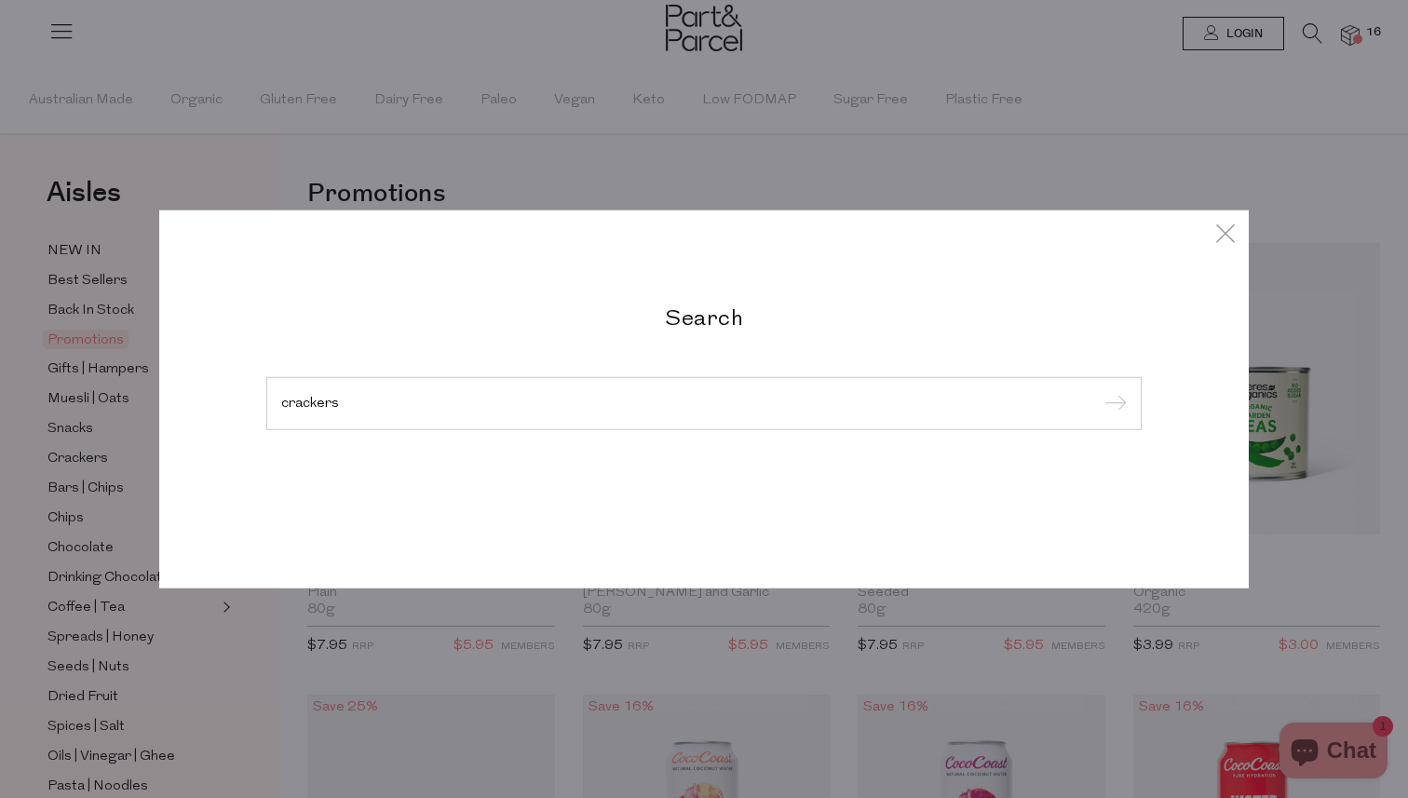
type input "crackers"
click at [1099, 390] on input "submit" at bounding box center [1113, 404] width 28 height 28
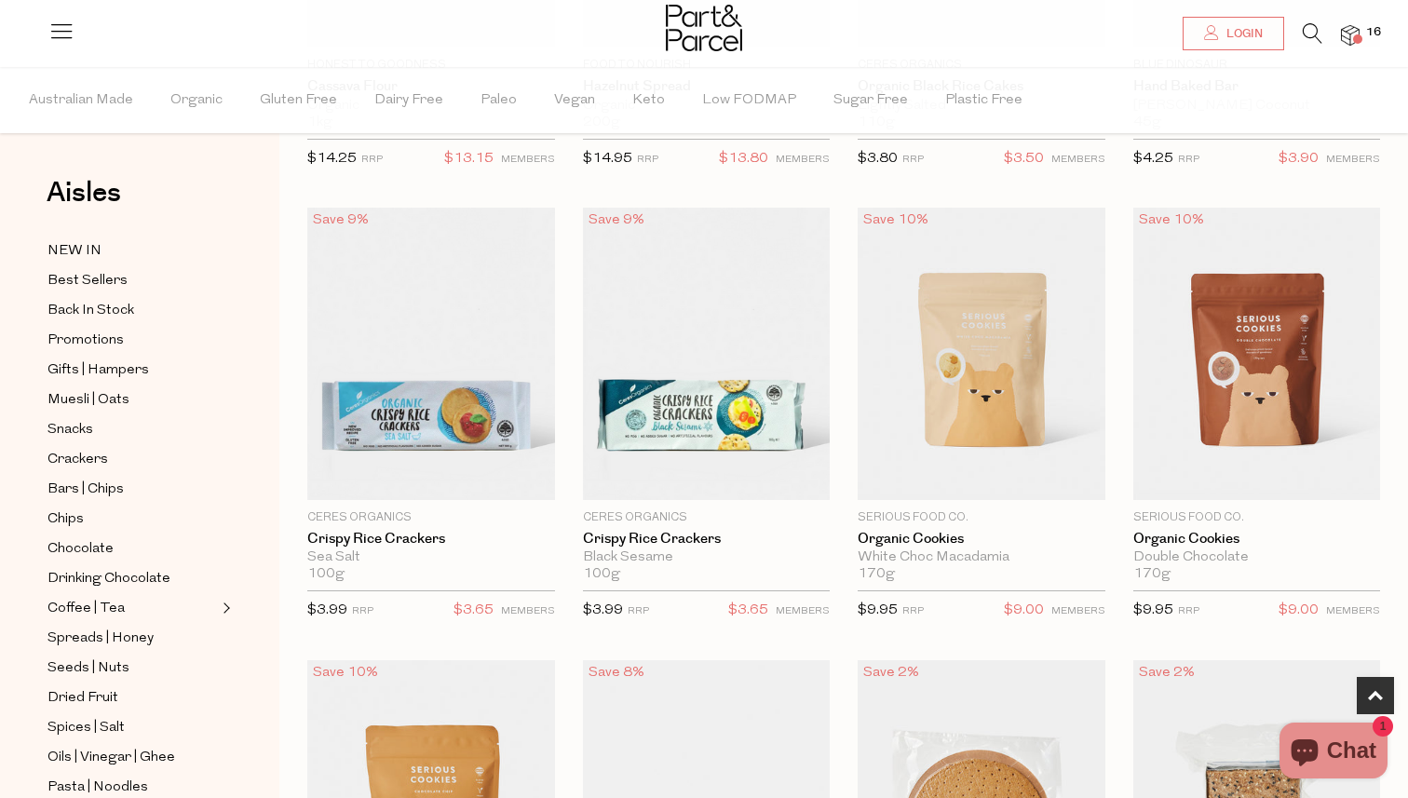
scroll to position [304, 0]
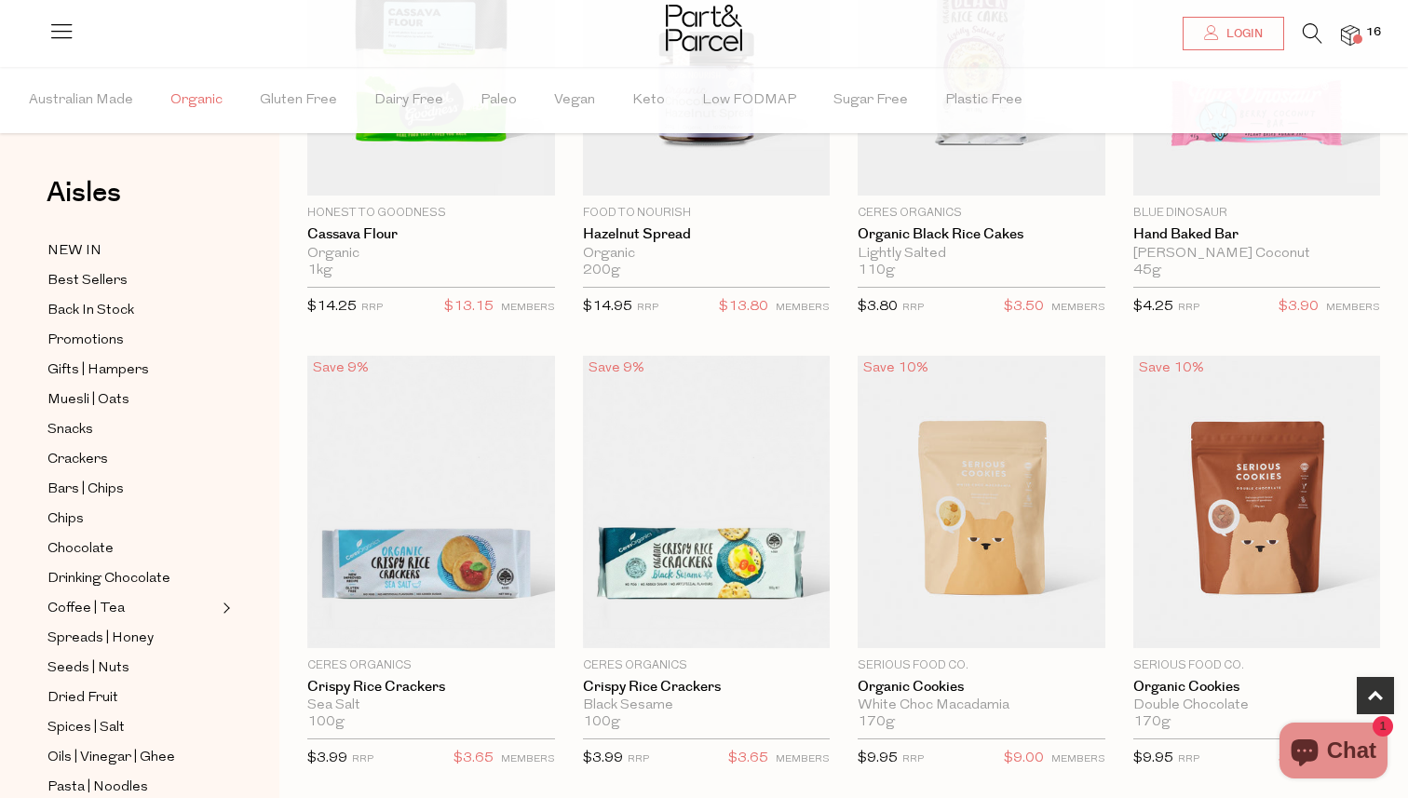
click at [204, 101] on span "Organic" at bounding box center [196, 100] width 52 height 65
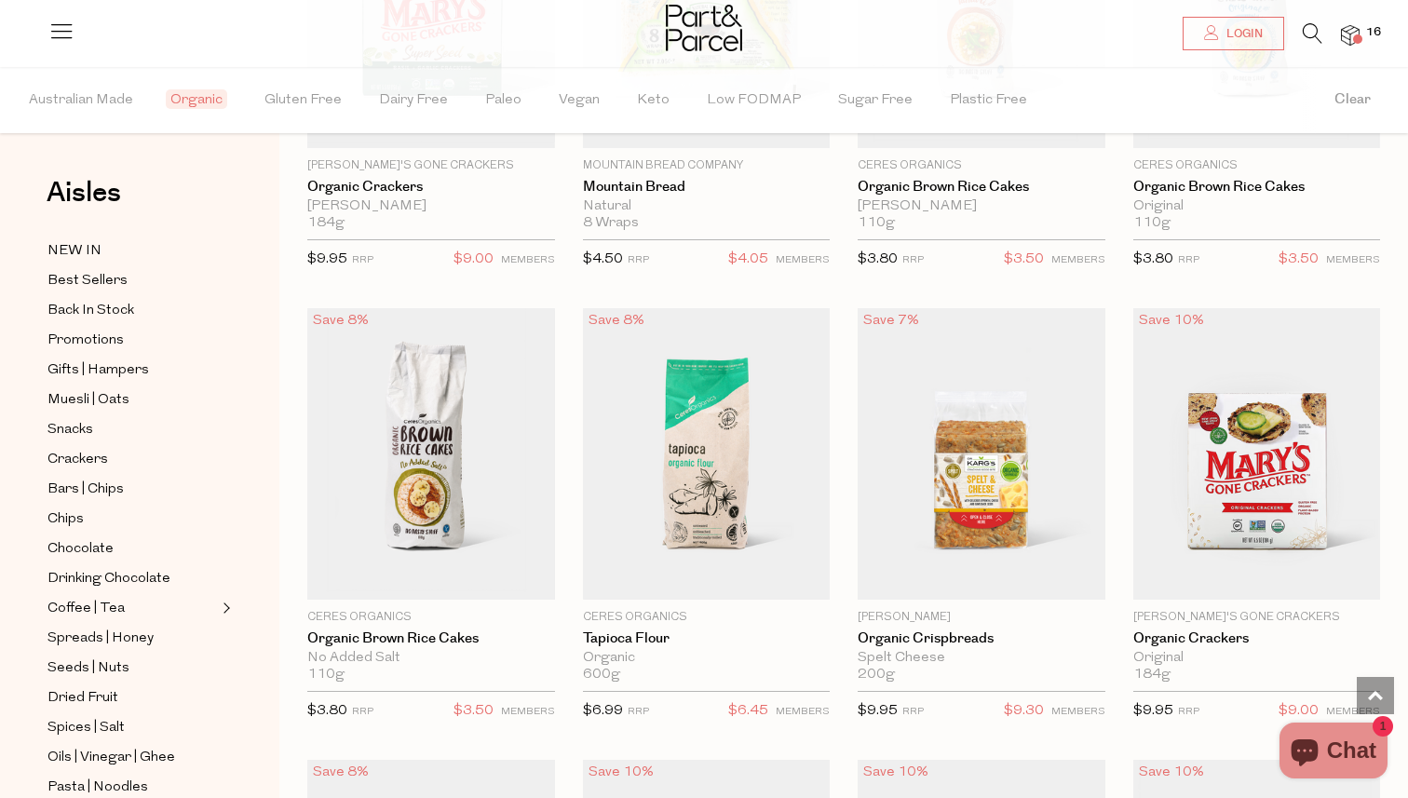
scroll to position [3518, 0]
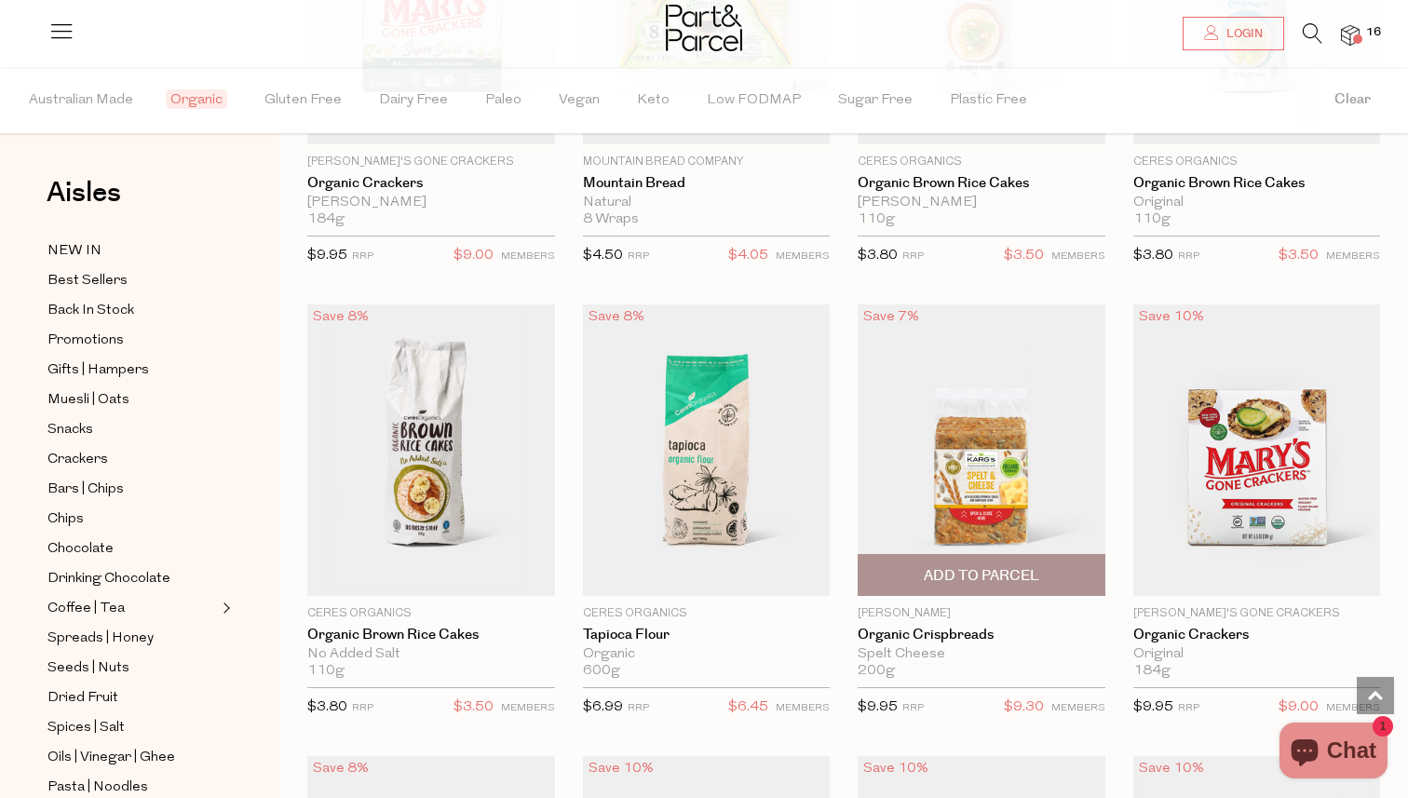
click at [1014, 500] on img at bounding box center [982, 449] width 248 height 291
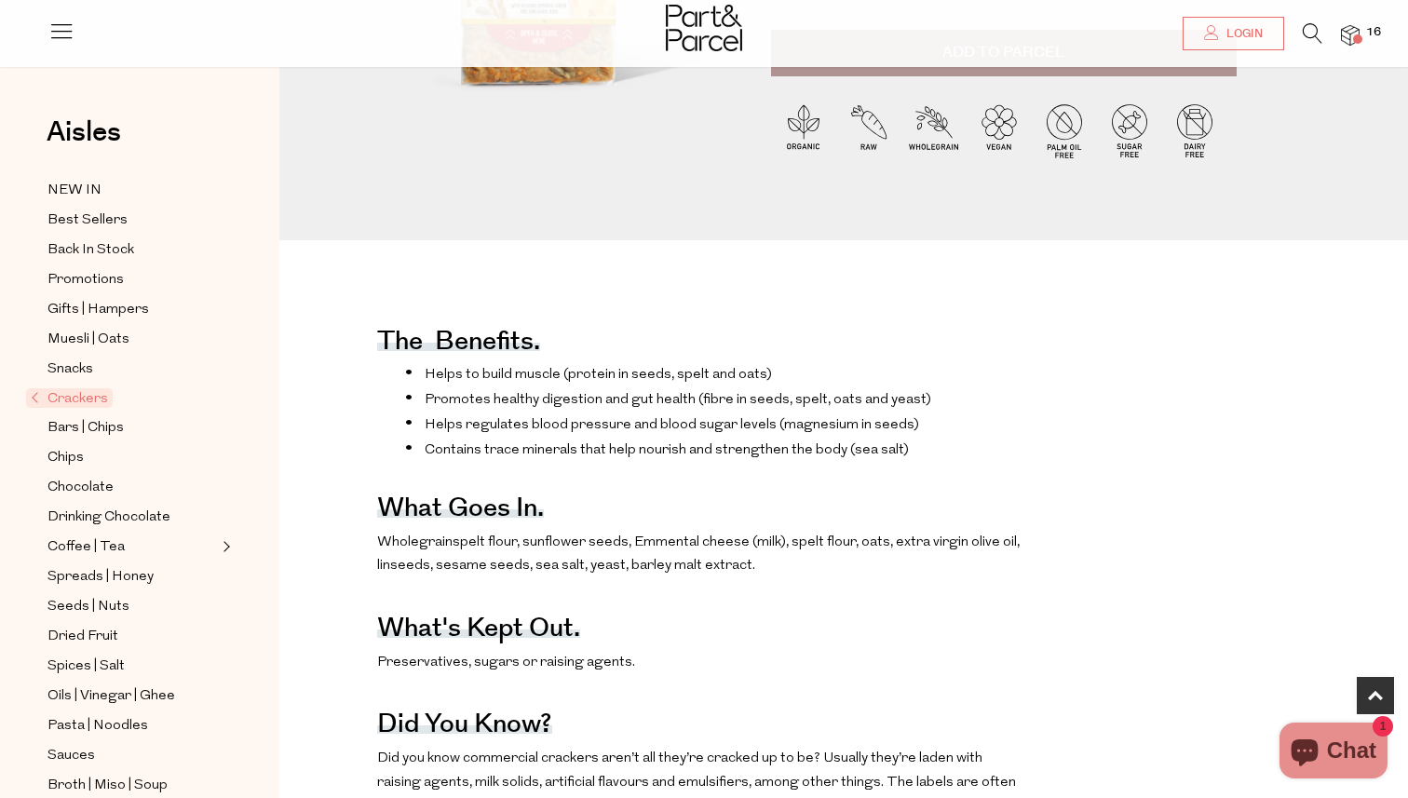
scroll to position [452, 0]
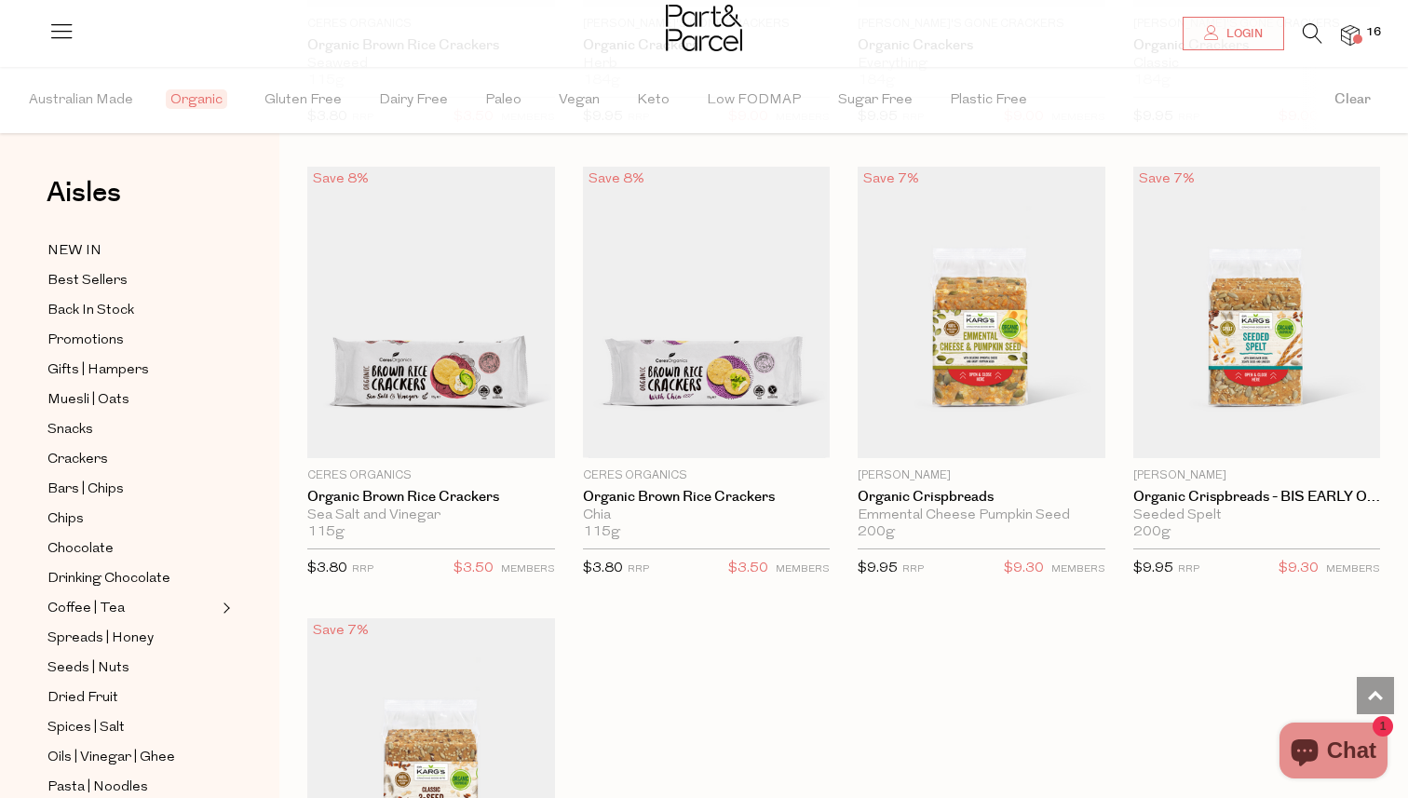
scroll to position [4561, 0]
click at [713, 33] on img at bounding box center [704, 28] width 76 height 47
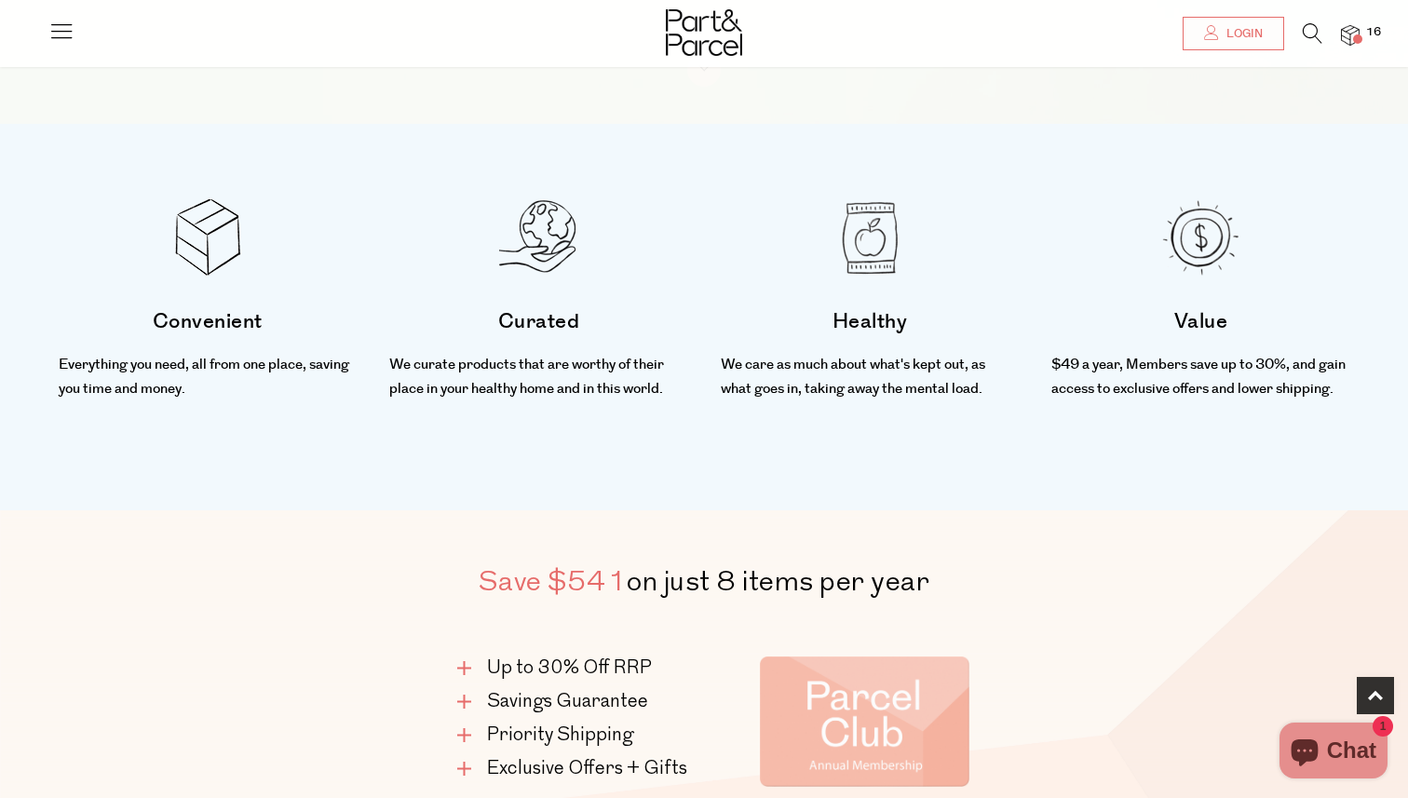
scroll to position [675, 0]
